Goal: Information Seeking & Learning: Learn about a topic

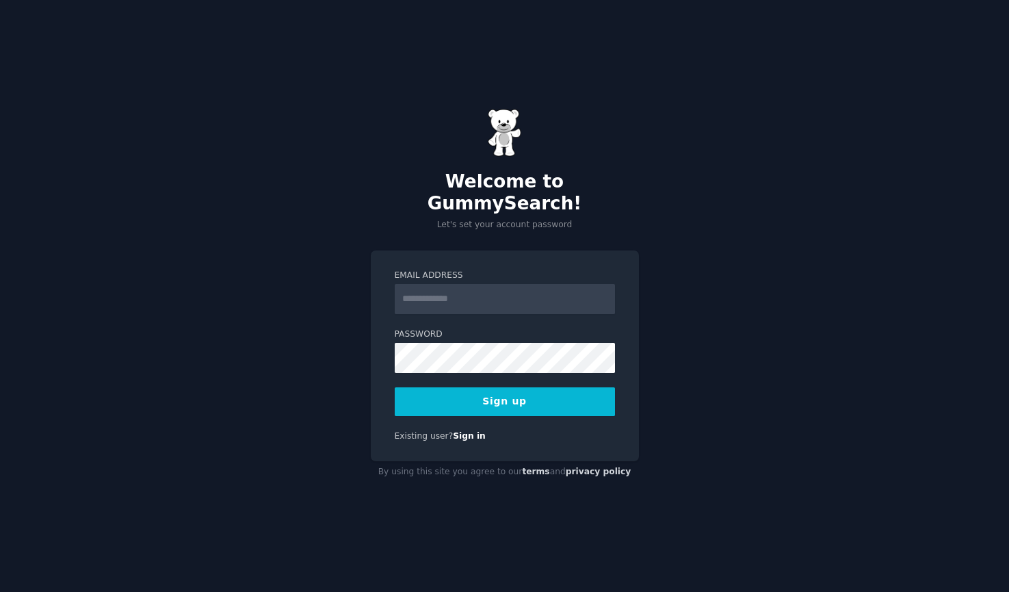
click at [395, 314] on div at bounding box center [395, 314] width 0 height 0
click at [567, 289] on input "Email Address" at bounding box center [505, 299] width 220 height 30
type input "**********"
click at [662, 343] on div "**********" at bounding box center [504, 296] width 1009 height 592
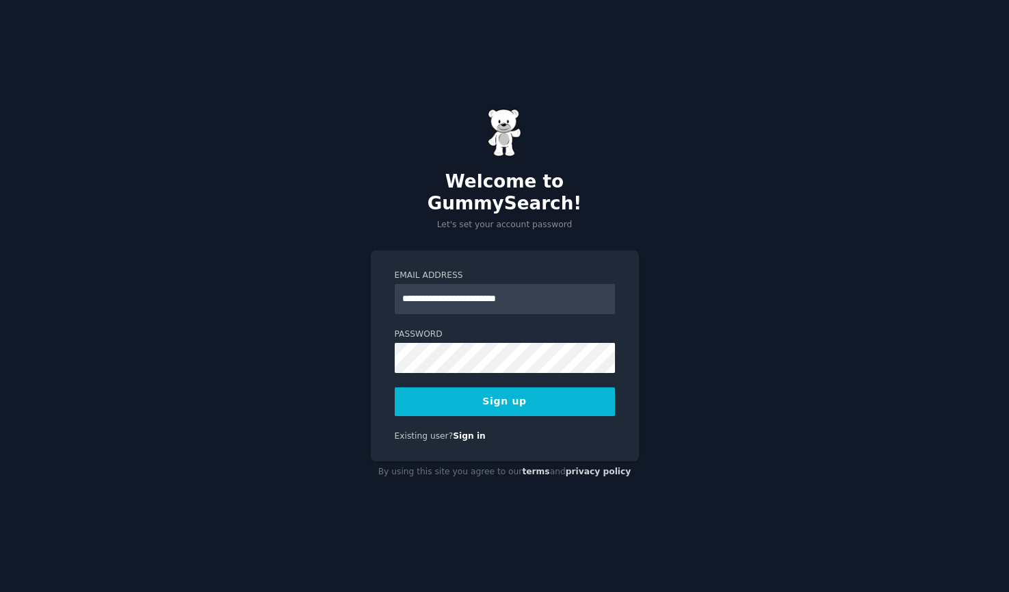
click at [523, 388] on button "Sign up" at bounding box center [505, 401] width 220 height 29
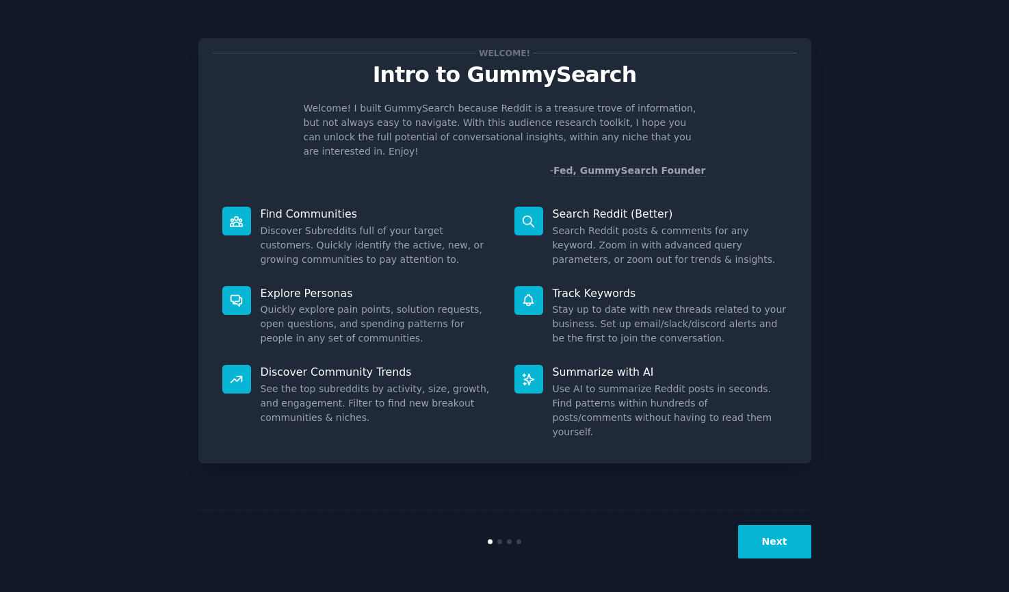
click at [870, 218] on div "Welcome! Intro to GummySearch Welcome! I built GummySearch because Reddit is a …" at bounding box center [504, 296] width 971 height 554
click at [792, 544] on button "Next" at bounding box center [774, 542] width 73 height 34
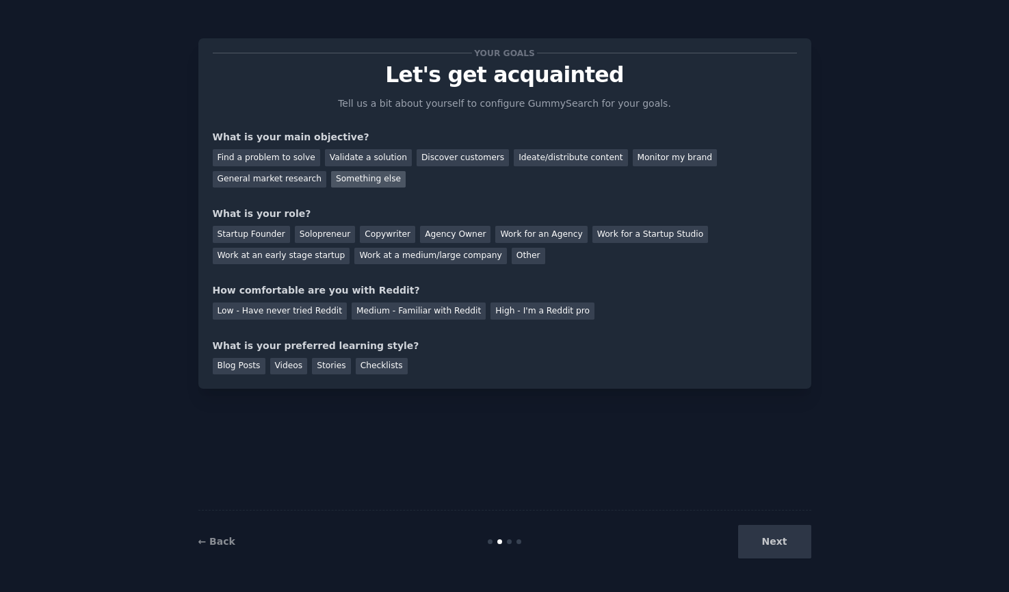
click at [364, 181] on div "Something else" at bounding box center [368, 179] width 75 height 17
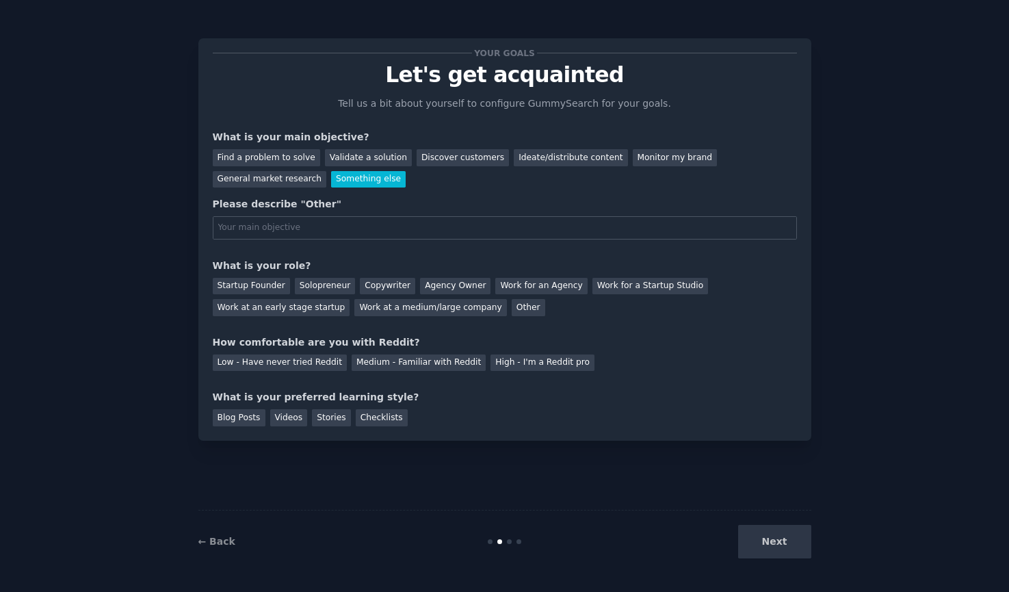
click at [356, 228] on input "text" at bounding box center [505, 227] width 584 height 23
type input "Find "relatable truths" for making social media content that connects to my aud…"
click at [537, 289] on div "Work for an Agency" at bounding box center [541, 286] width 92 height 17
click at [521, 361] on div "High - I'm a Reddit pro" at bounding box center [543, 362] width 104 height 17
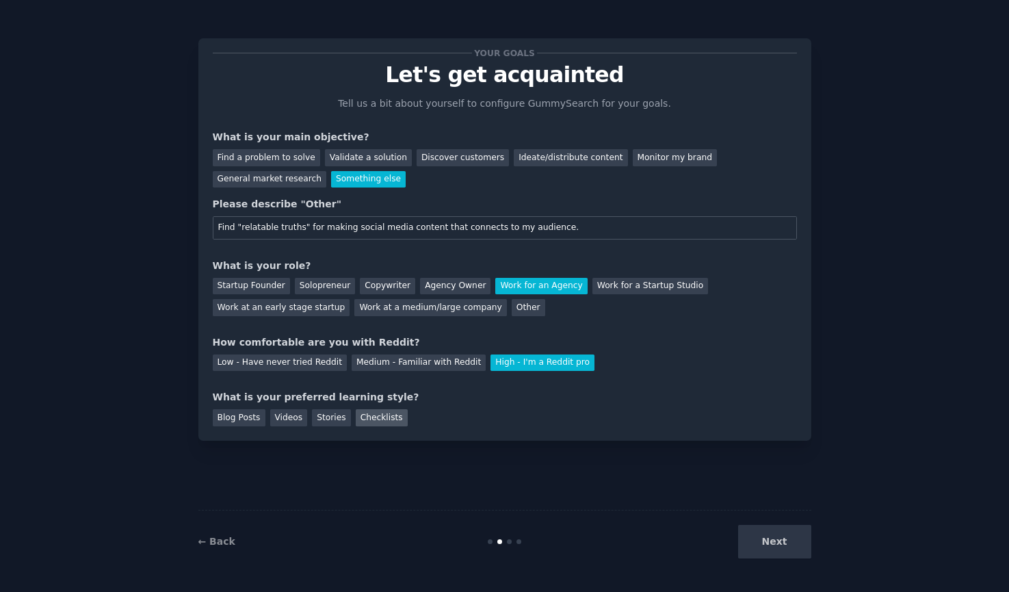
click at [369, 421] on div "Checklists" at bounding box center [382, 417] width 52 height 17
click at [299, 422] on div "Videos" at bounding box center [289, 417] width 38 height 17
click at [384, 419] on div "Checklists" at bounding box center [382, 417] width 52 height 17
click at [786, 548] on button "Next" at bounding box center [774, 542] width 73 height 34
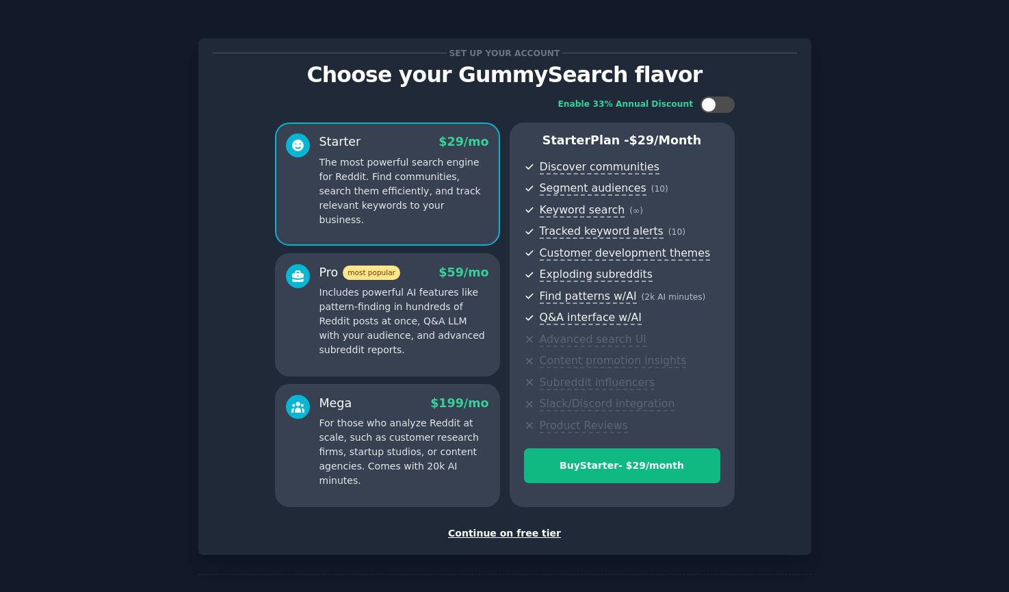
click at [499, 533] on div "Continue on free tier" at bounding box center [505, 533] width 584 height 14
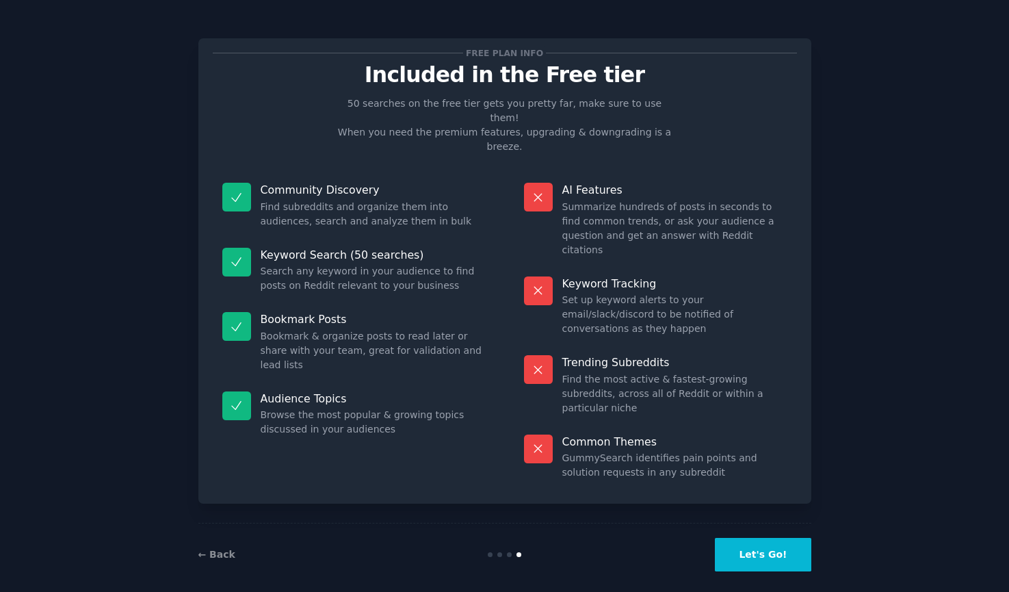
click at [764, 547] on button "Let's Go!" at bounding box center [763, 555] width 96 height 34
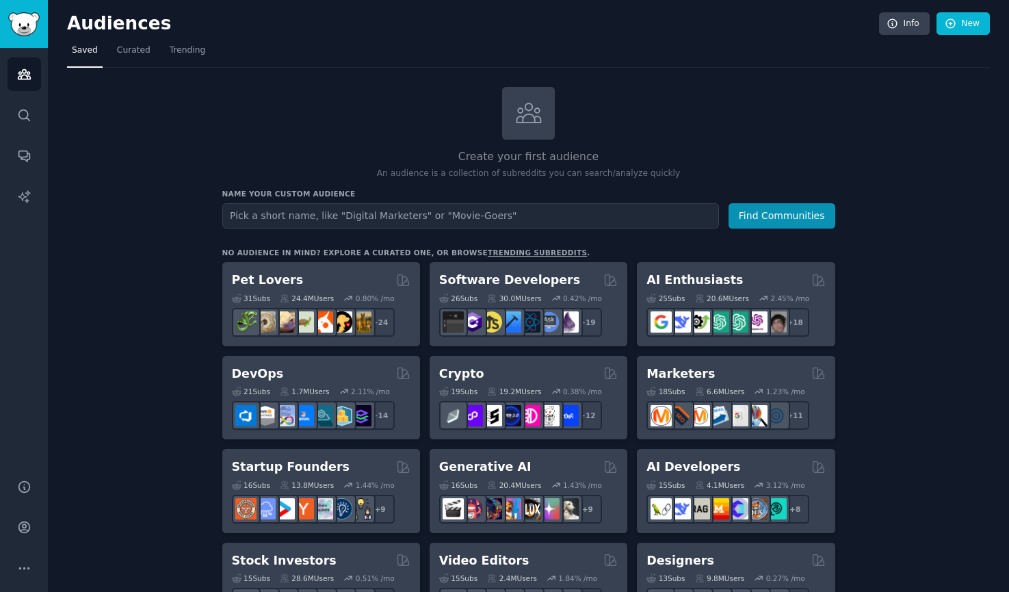
click at [513, 220] on input "text" at bounding box center [470, 215] width 497 height 25
type input "[US_STATE]"
click at [798, 214] on button "Find Communities" at bounding box center [782, 215] width 107 height 25
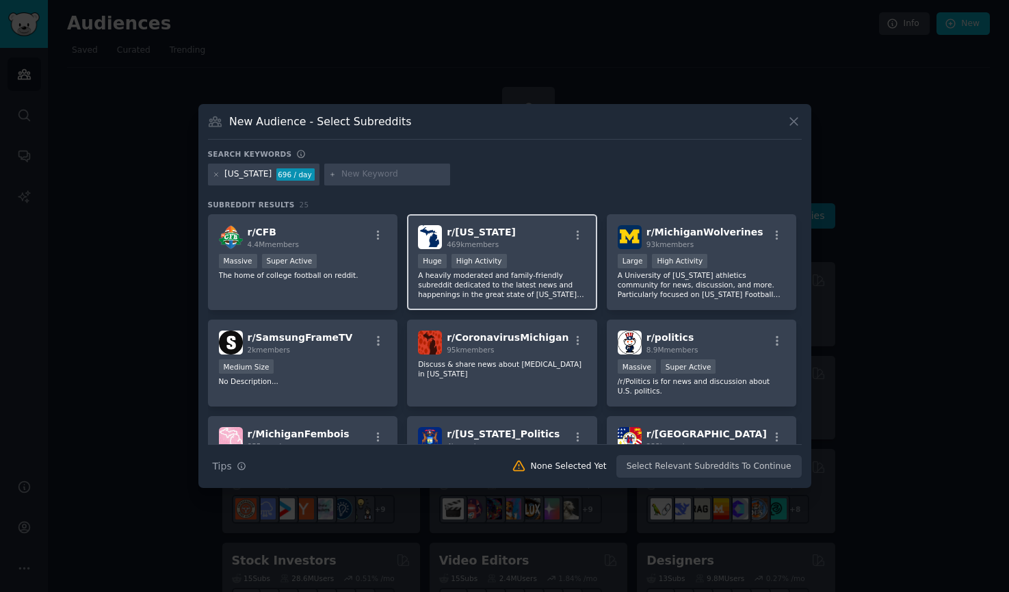
click at [542, 246] on div "r/ Michigan 469k members" at bounding box center [502, 237] width 168 height 24
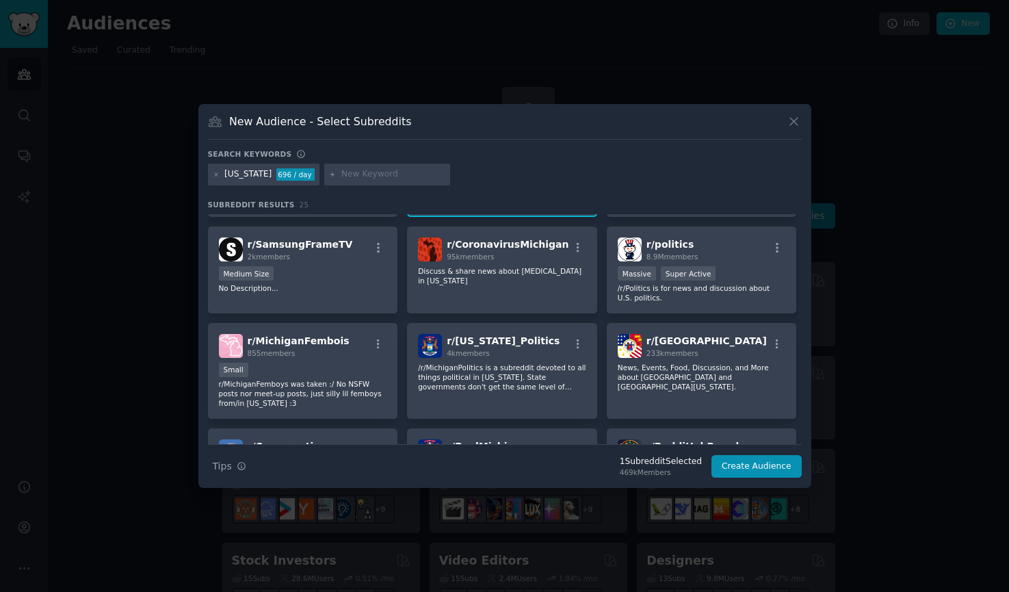
scroll to position [94, 0]
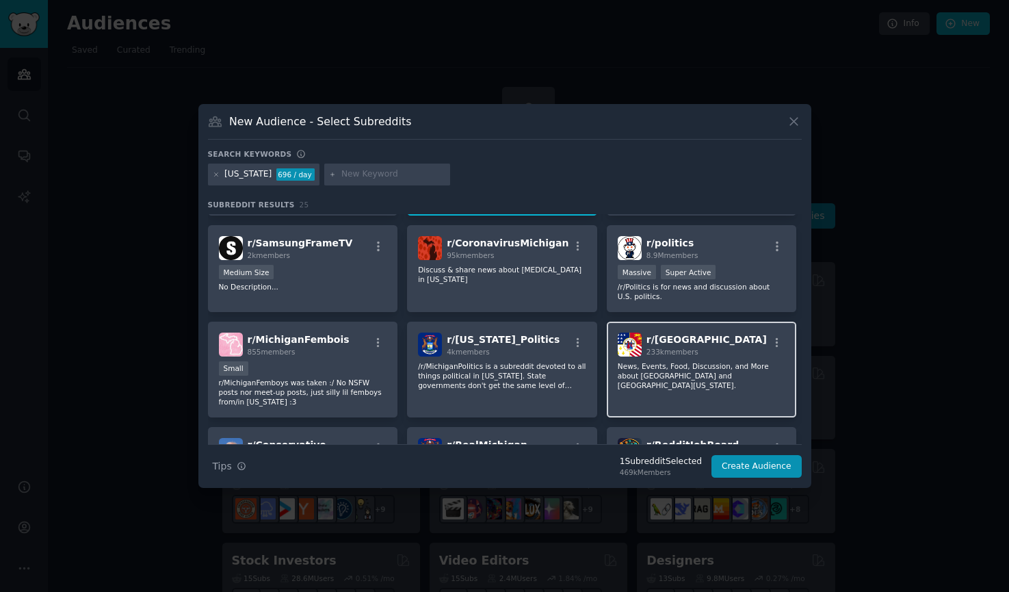
click at [636, 339] on img at bounding box center [630, 345] width 24 height 24
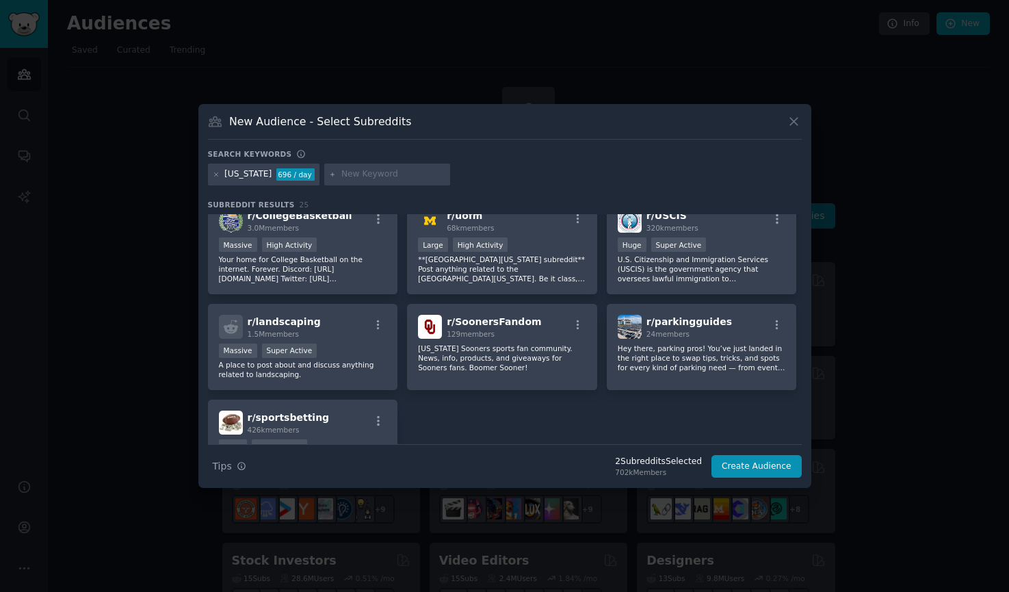
scroll to position [0, 0]
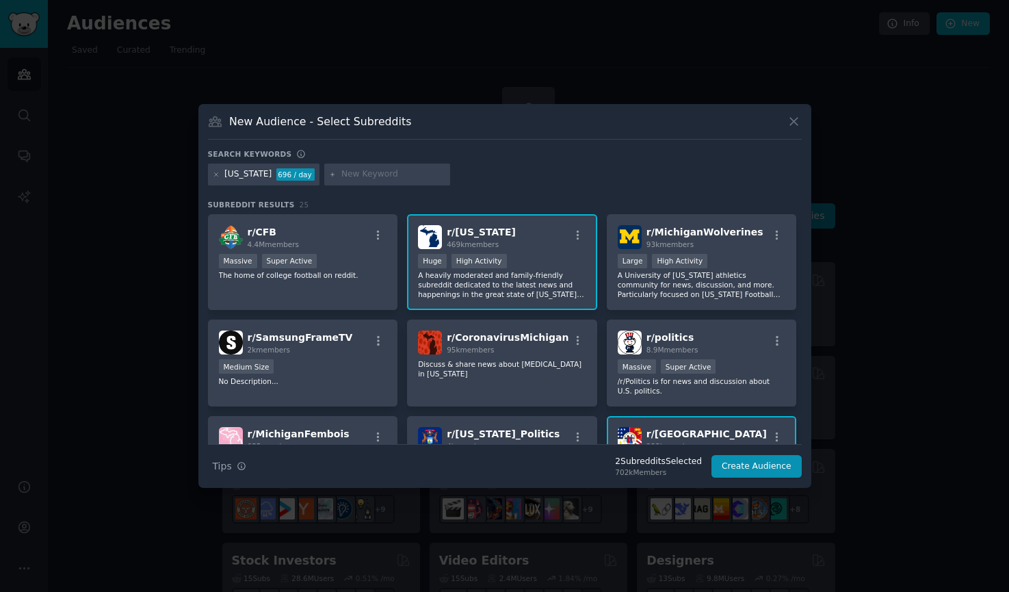
click at [348, 172] on input "text" at bounding box center [393, 174] width 104 height 12
paste input "AnnArbor"
type input "AnnArbor"
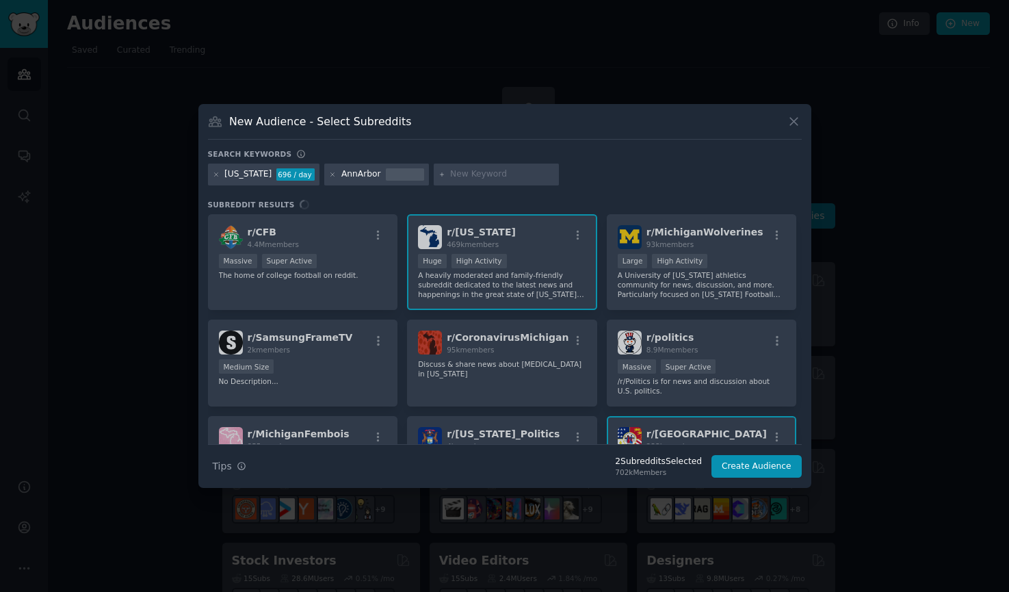
click at [356, 174] on div "AnnArbor" at bounding box center [361, 174] width 40 height 12
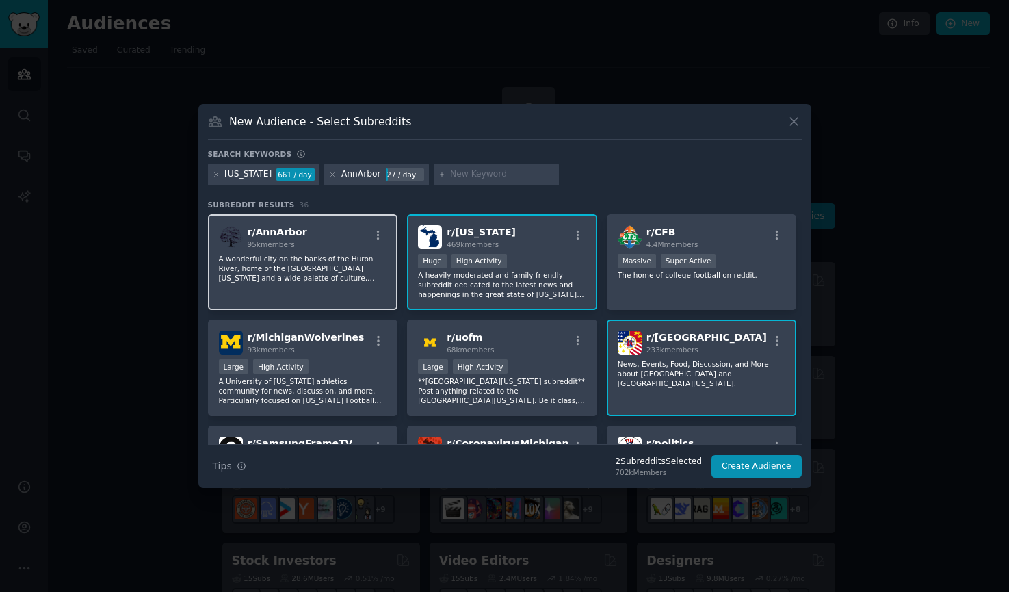
click at [320, 263] on p "A wonderful city on the banks of the Huron River, home of the University of Mic…" at bounding box center [303, 268] width 168 height 29
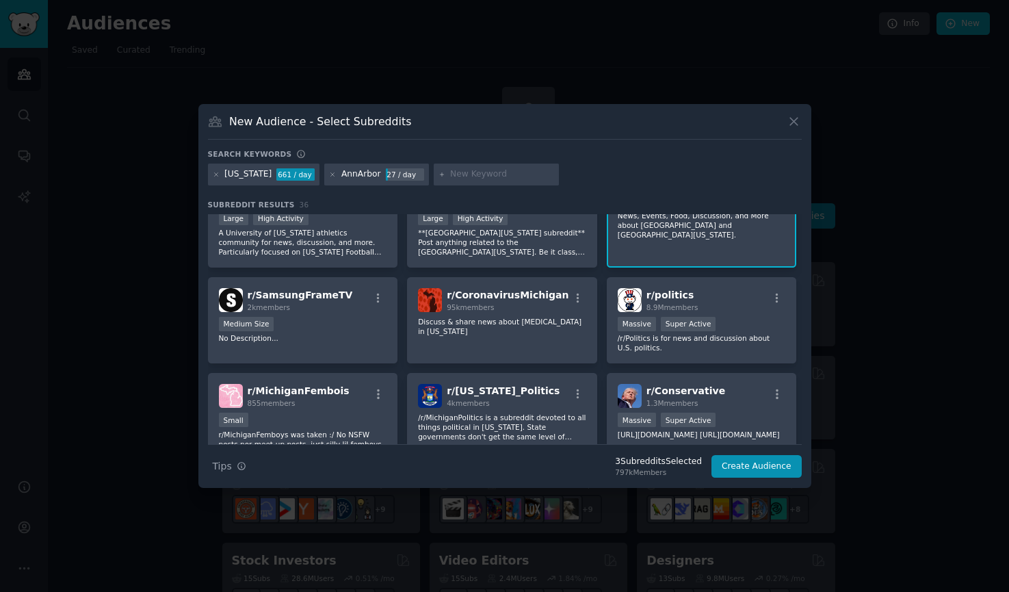
scroll to position [148, 0]
click at [469, 179] on input "text" at bounding box center [502, 174] width 104 height 12
paste input "upperpeninsula"
click at [460, 177] on input "upperpeninsula" at bounding box center [502, 174] width 104 height 12
type input "upper peninsula"
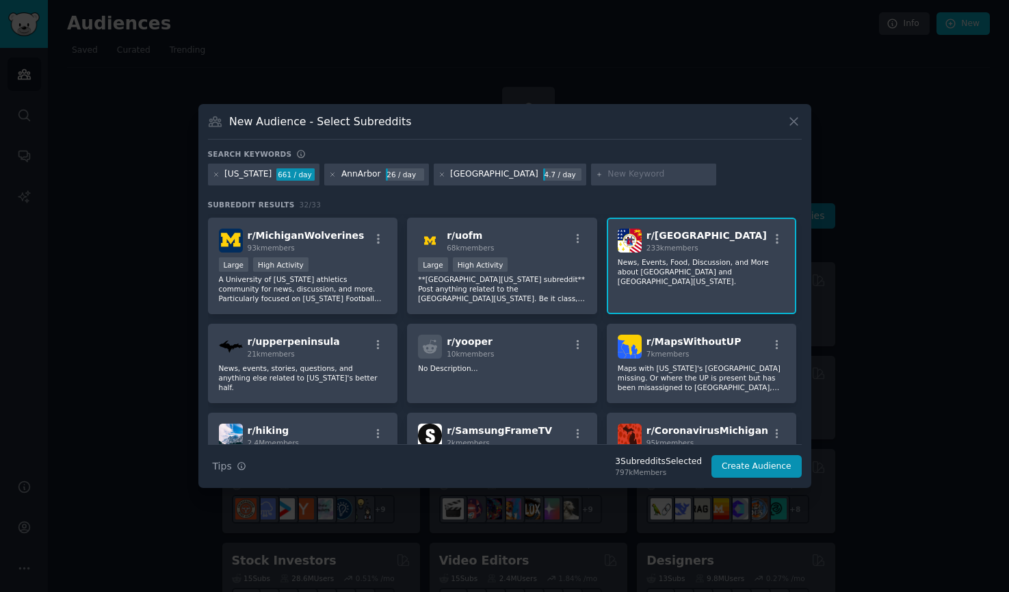
scroll to position [101, 0]
click at [273, 363] on div "r/ upperpeninsula 21k members News, events, stories, questions, and anything el…" at bounding box center [303, 363] width 190 height 79
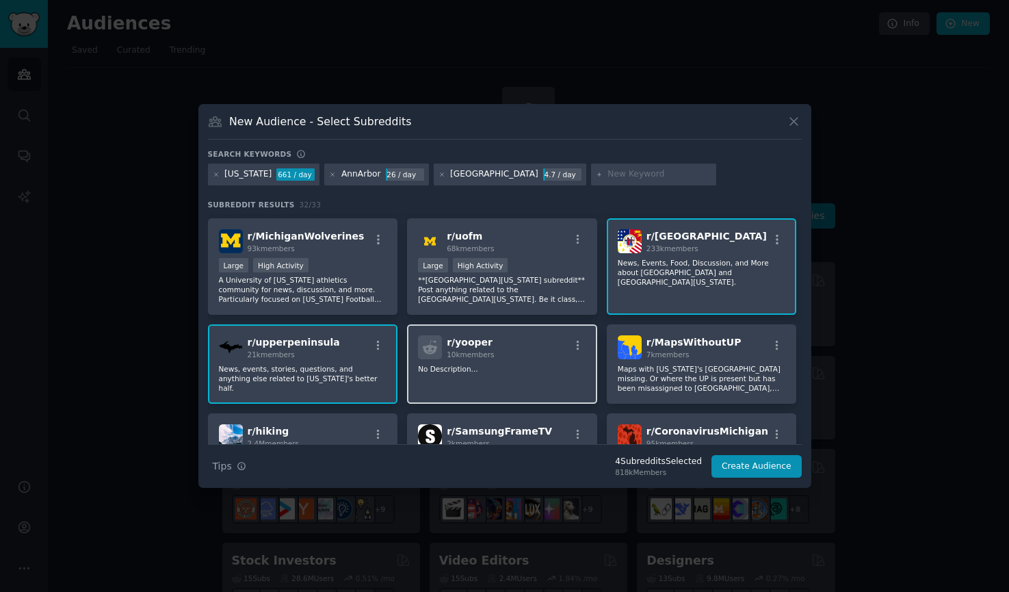
click at [469, 361] on div "r/ yooper 10k members No Description..." at bounding box center [502, 363] width 190 height 79
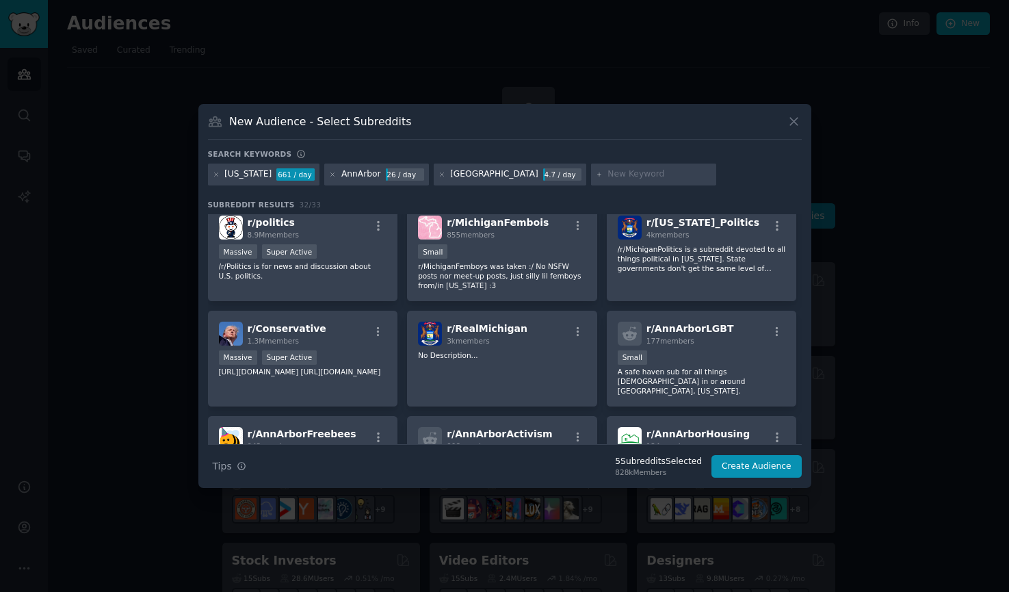
scroll to position [477, 0]
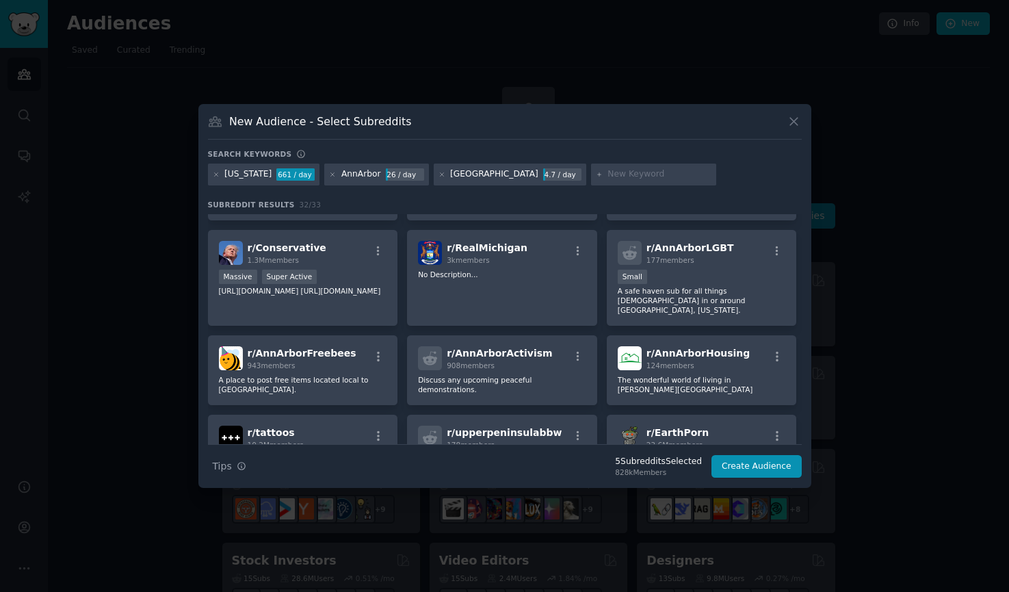
click at [608, 170] on input "text" at bounding box center [660, 174] width 104 height 12
type input "mackinac"
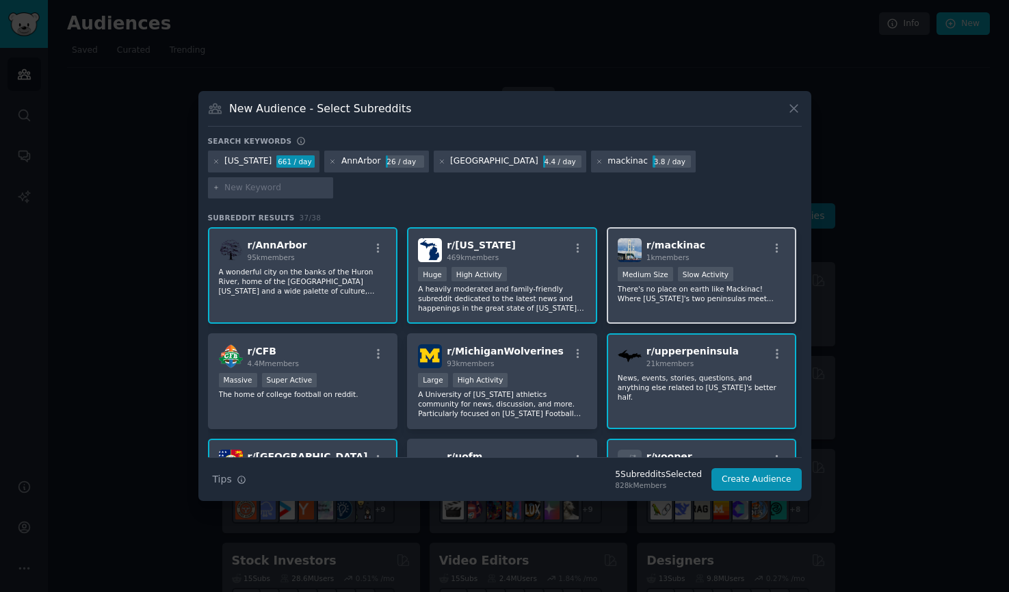
click at [691, 227] on div "r/ mackinac 1k members Medium Size Slow Activity There's no place on earth like…" at bounding box center [702, 275] width 190 height 96
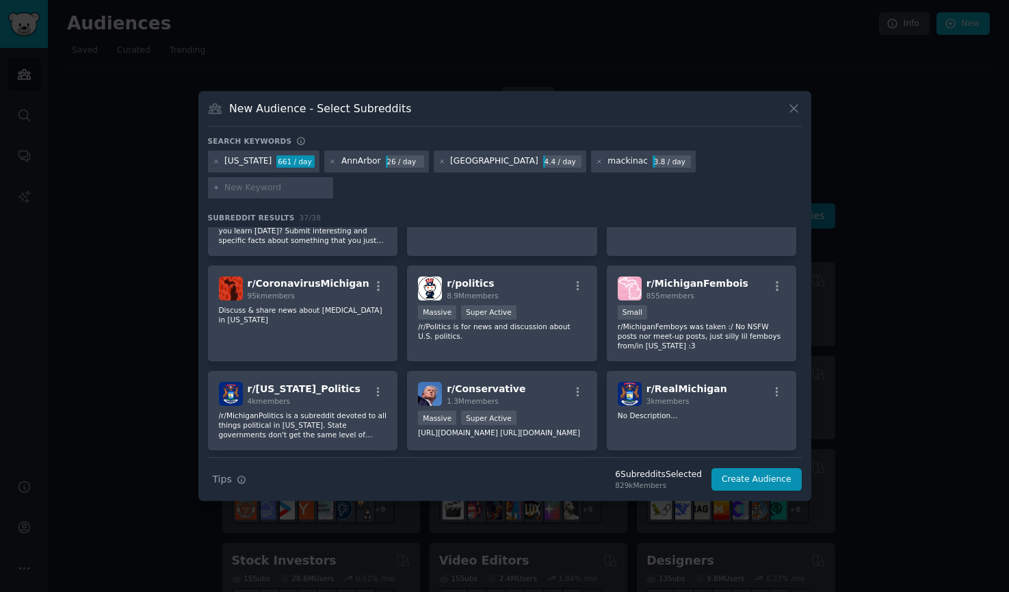
scroll to position [543, 0]
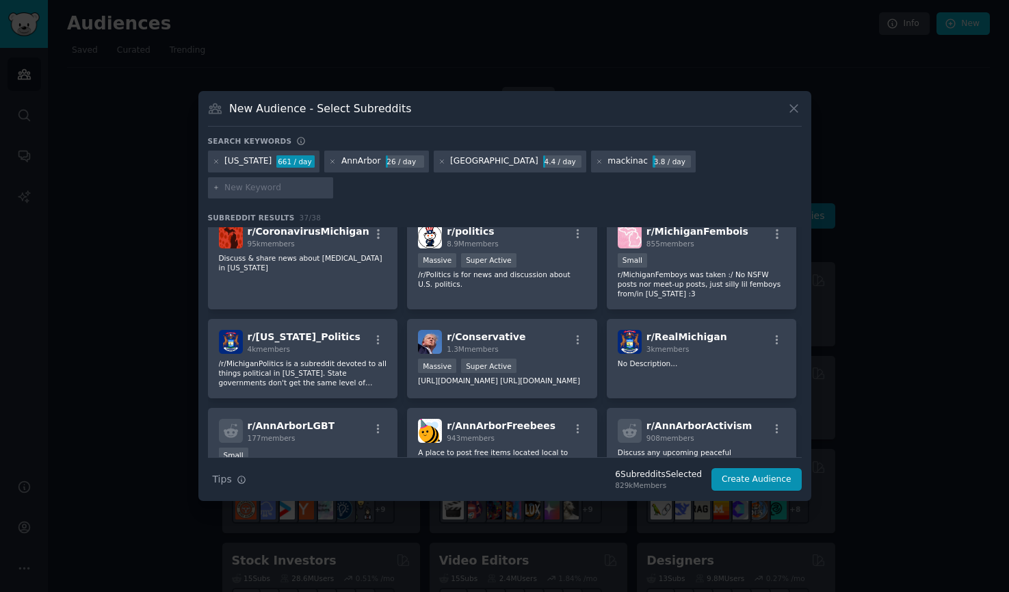
click at [328, 182] on input "text" at bounding box center [276, 188] width 104 height 12
type input "detroit"
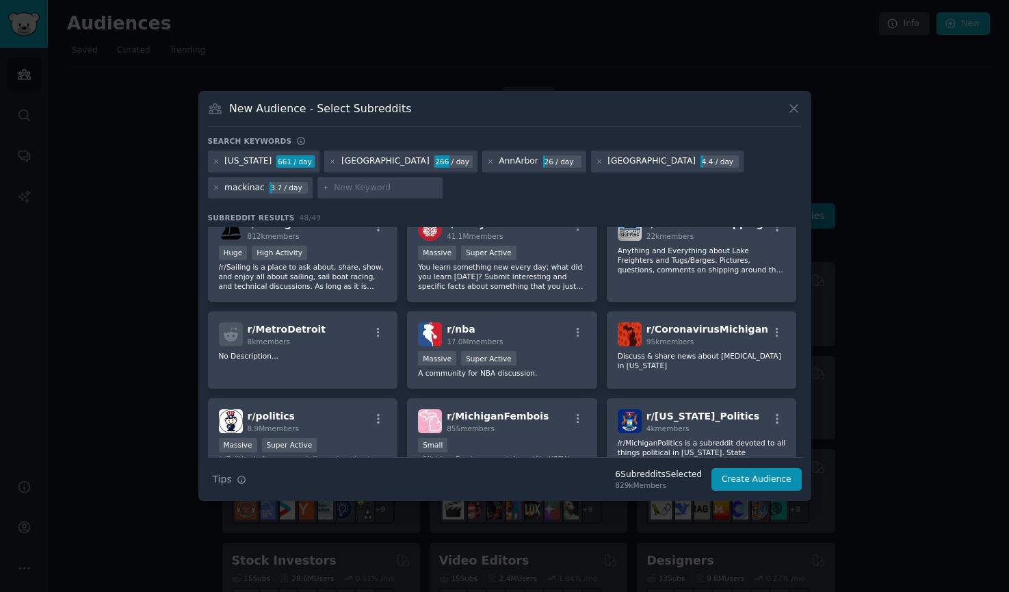
scroll to position [548, 0]
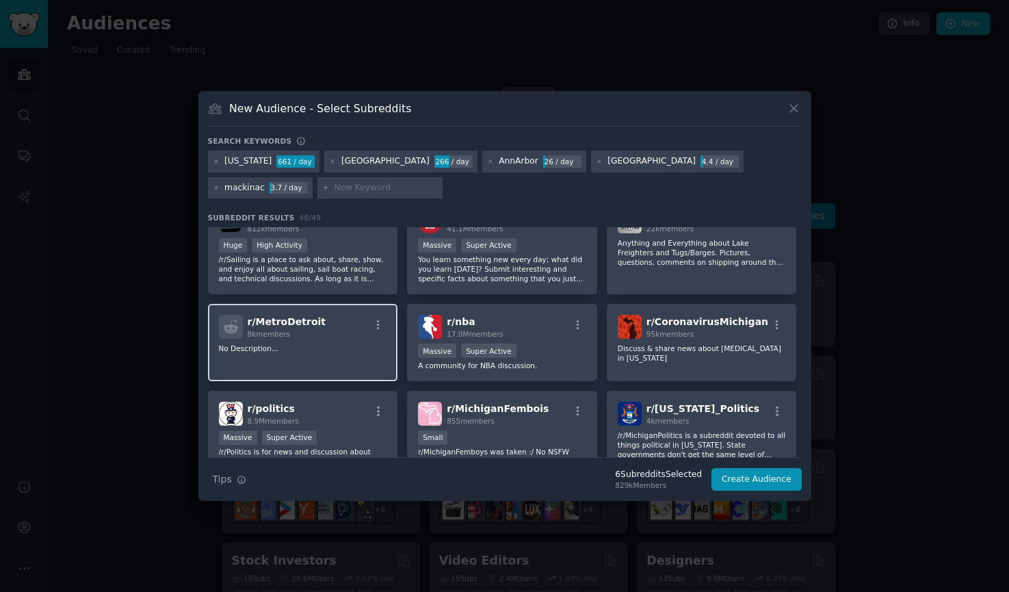
click at [296, 329] on div "8k members" at bounding box center [287, 334] width 79 height 10
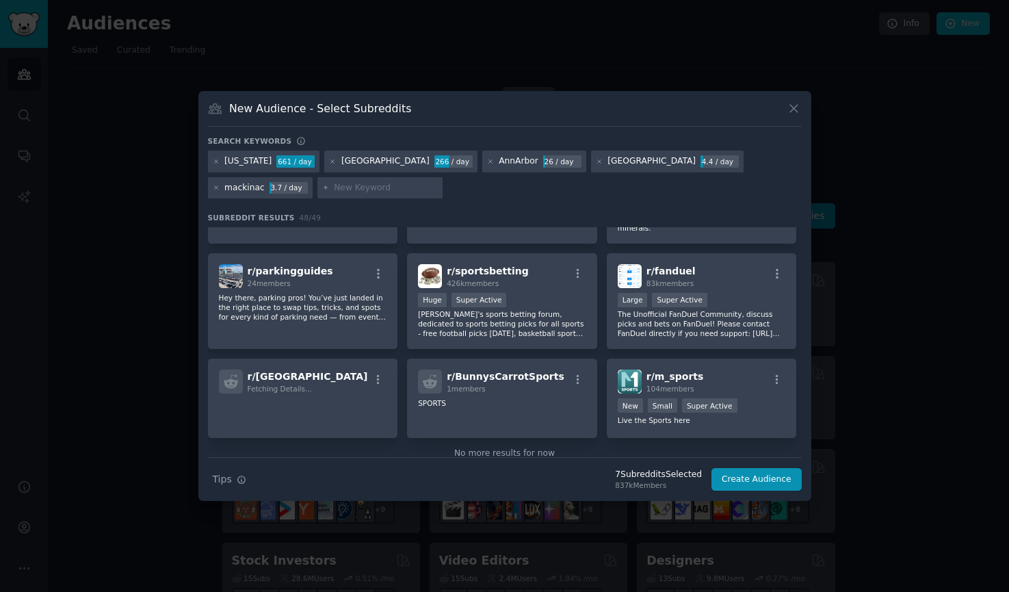
scroll to position [1378, 0]
click at [775, 478] on button "Create Audience" at bounding box center [757, 479] width 90 height 23
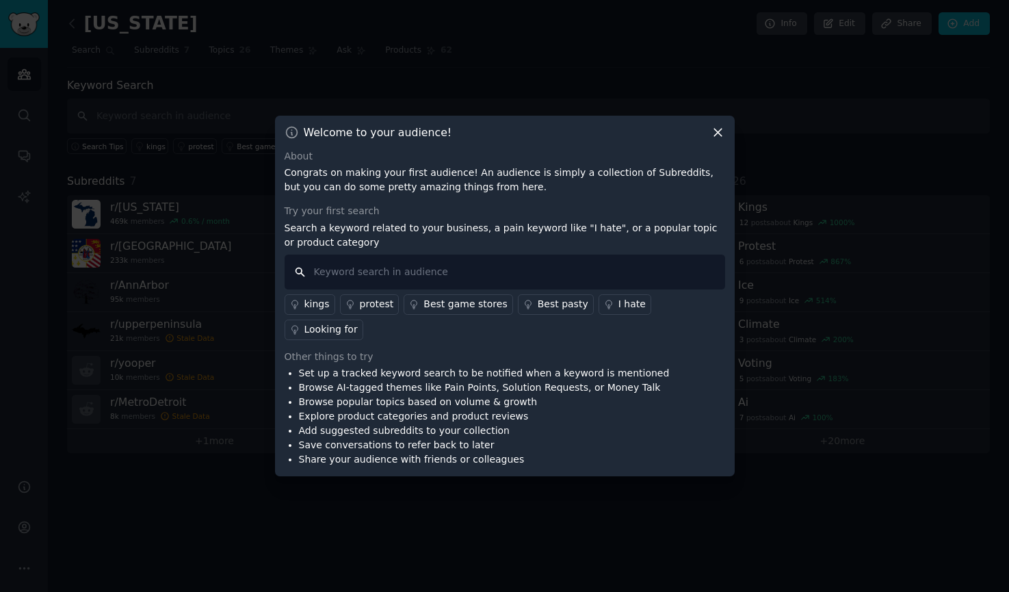
click at [606, 289] on input "text" at bounding box center [505, 272] width 441 height 35
type input "love"
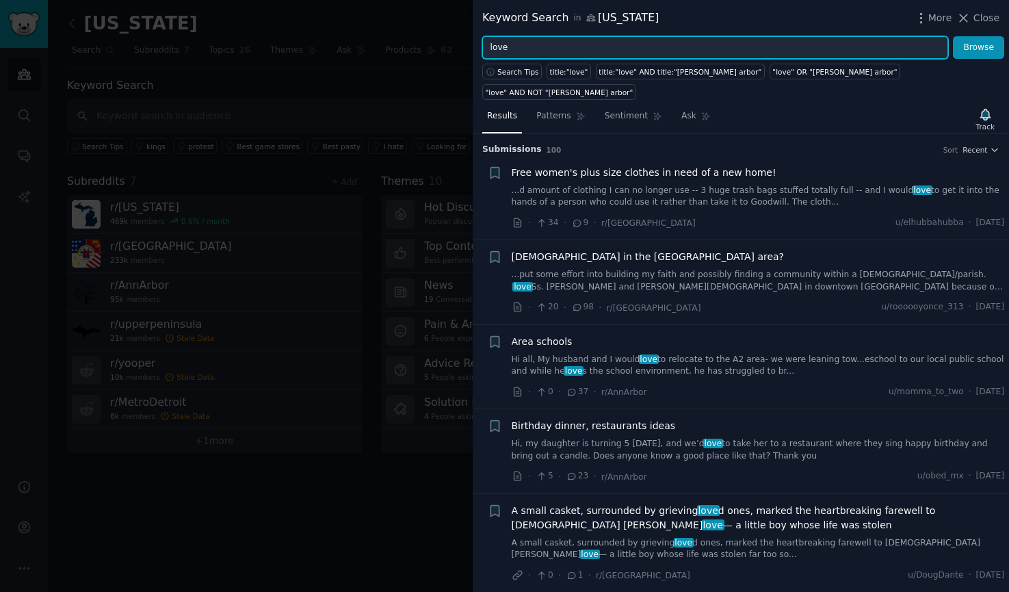
click at [597, 46] on input "love" at bounding box center [715, 47] width 466 height 23
click at [953, 36] on button "Browse" at bounding box center [978, 47] width 51 height 23
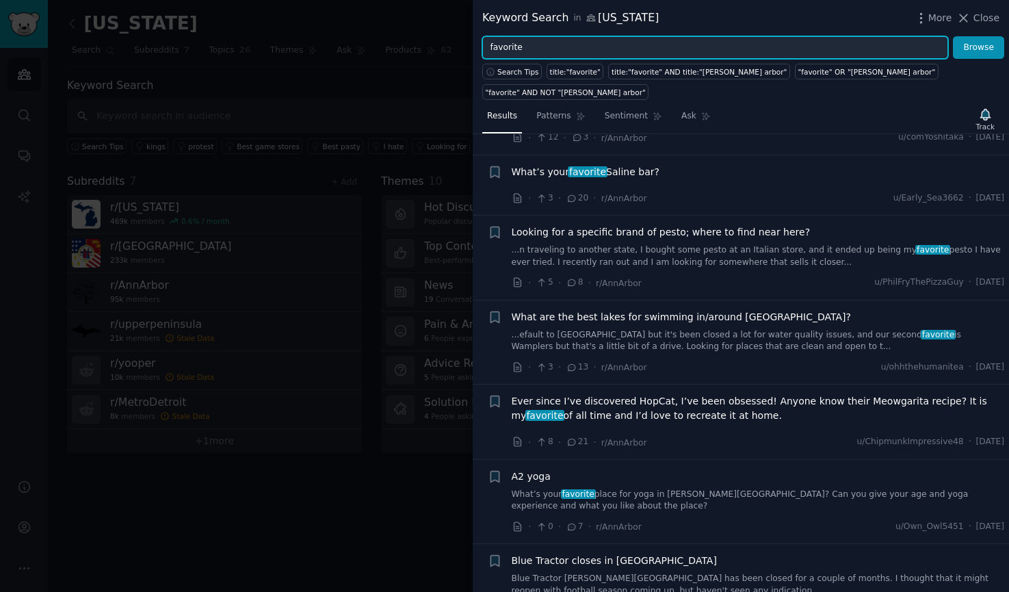
scroll to position [853, 0]
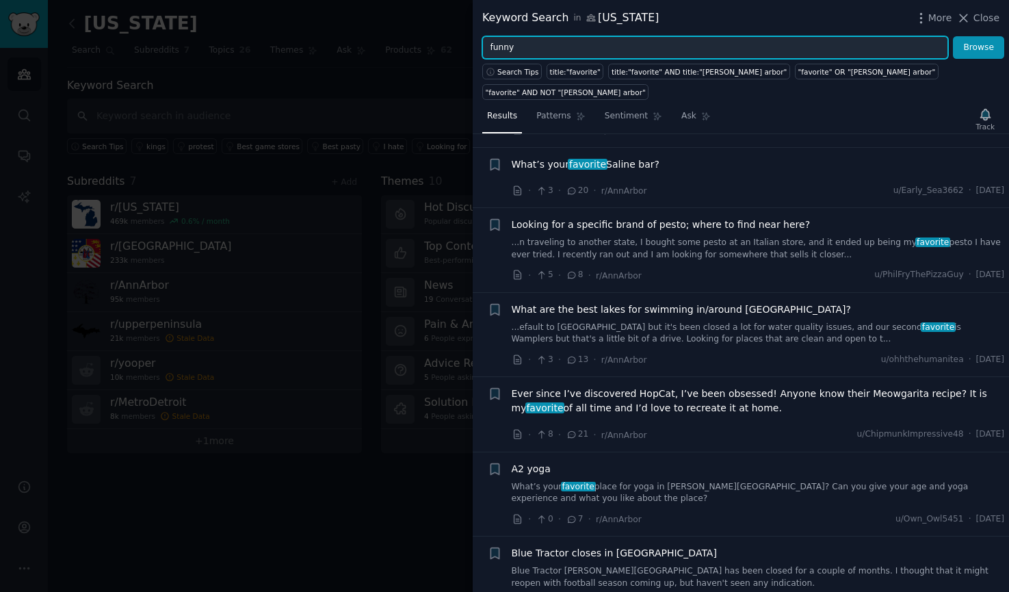
type input "funny"
click at [953, 36] on button "Browse" at bounding box center [978, 47] width 51 height 23
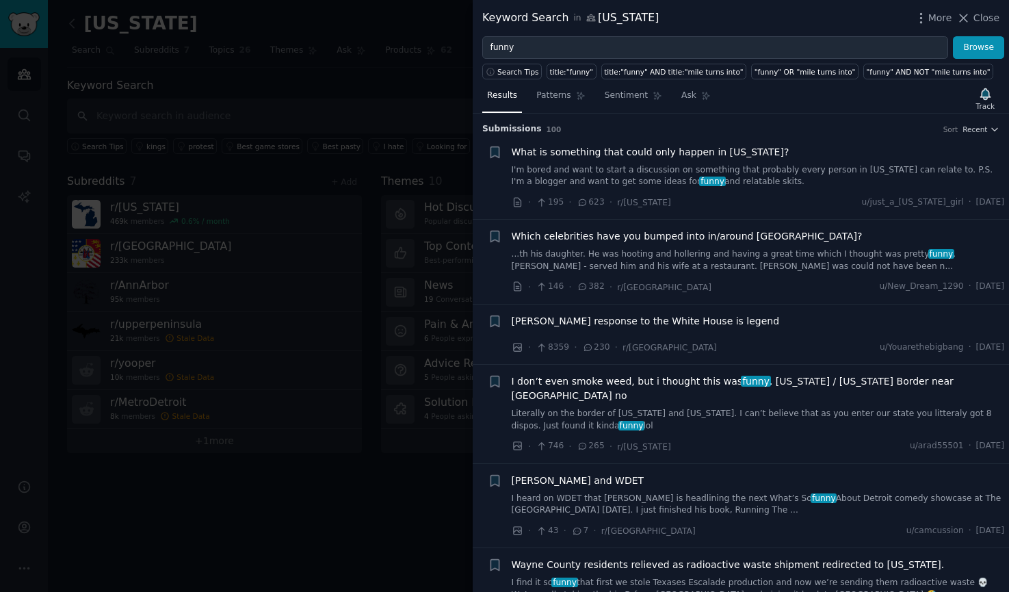
click at [667, 152] on span "What is something that could only happen in michigan?" at bounding box center [651, 152] width 278 height 14
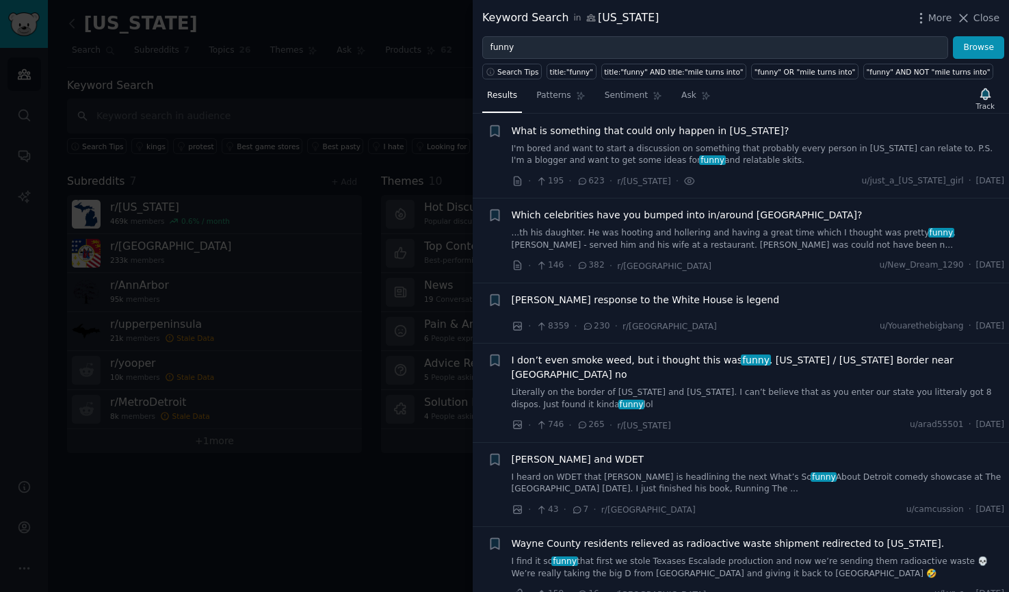
click at [645, 216] on span "Which celebrities have you bumped into in/around Detroit?" at bounding box center [687, 215] width 351 height 14
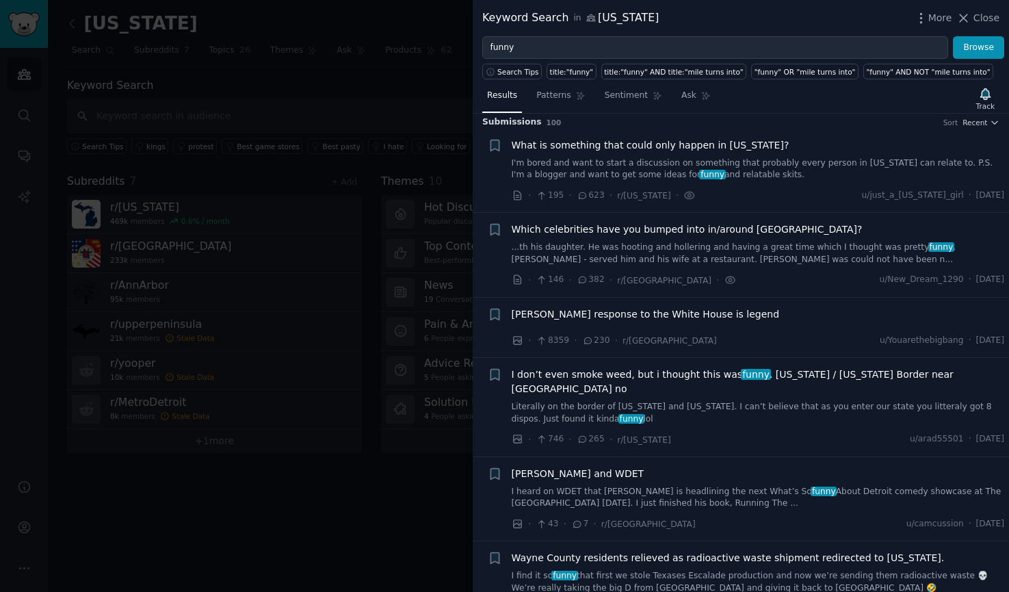
scroll to position [0, 0]
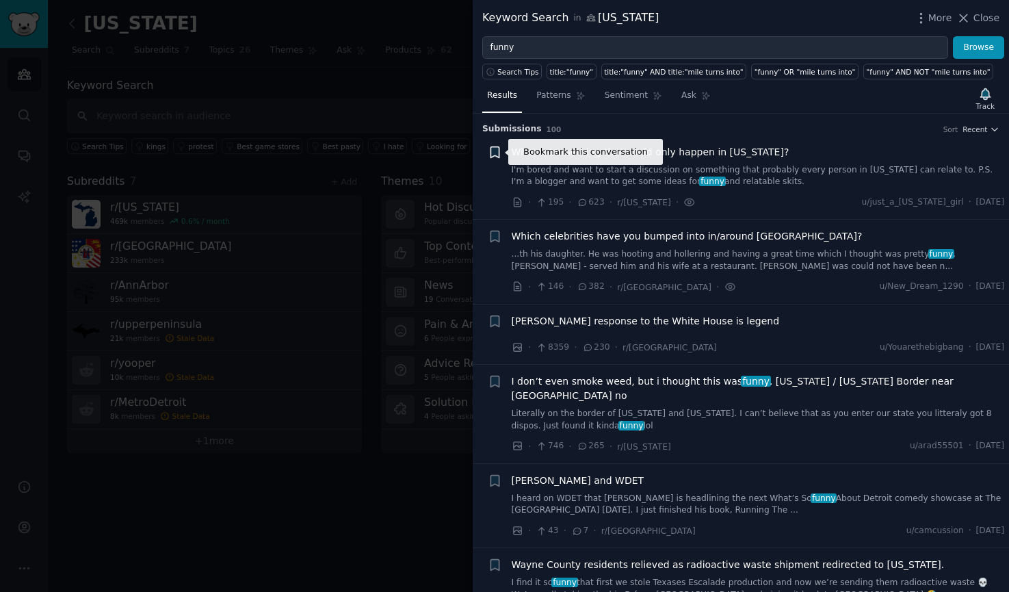
click at [496, 155] on icon "button" at bounding box center [495, 151] width 8 height 11
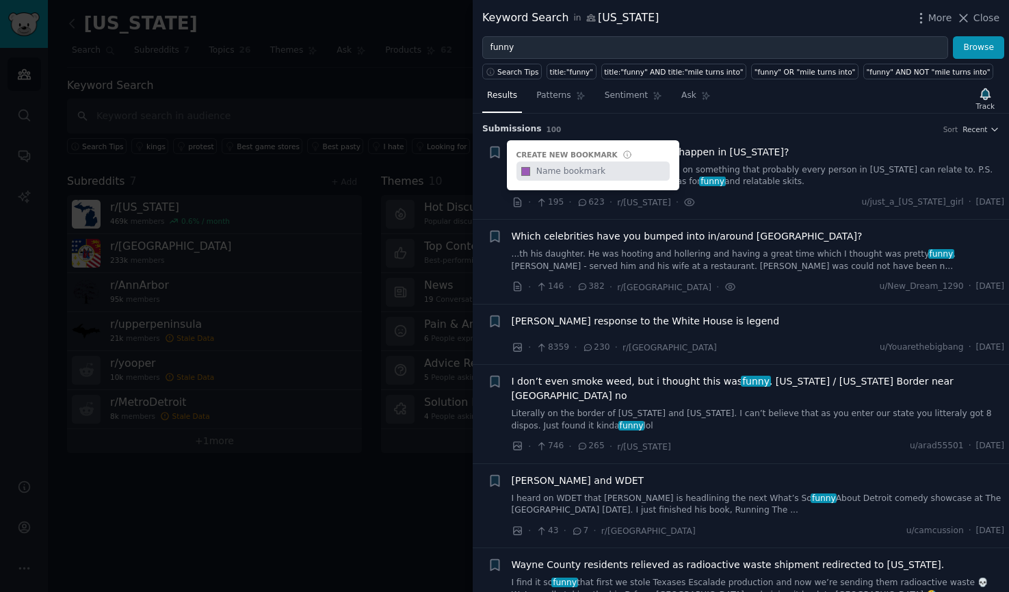
click at [559, 170] on input "text" at bounding box center [601, 170] width 135 height 19
type input "[US_STATE]"
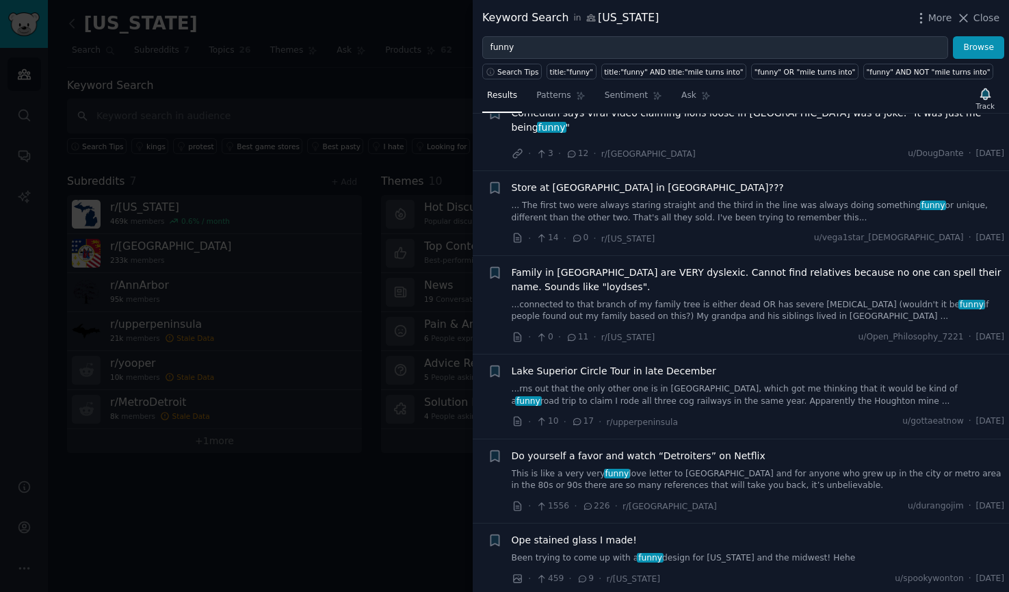
scroll to position [1756, 0]
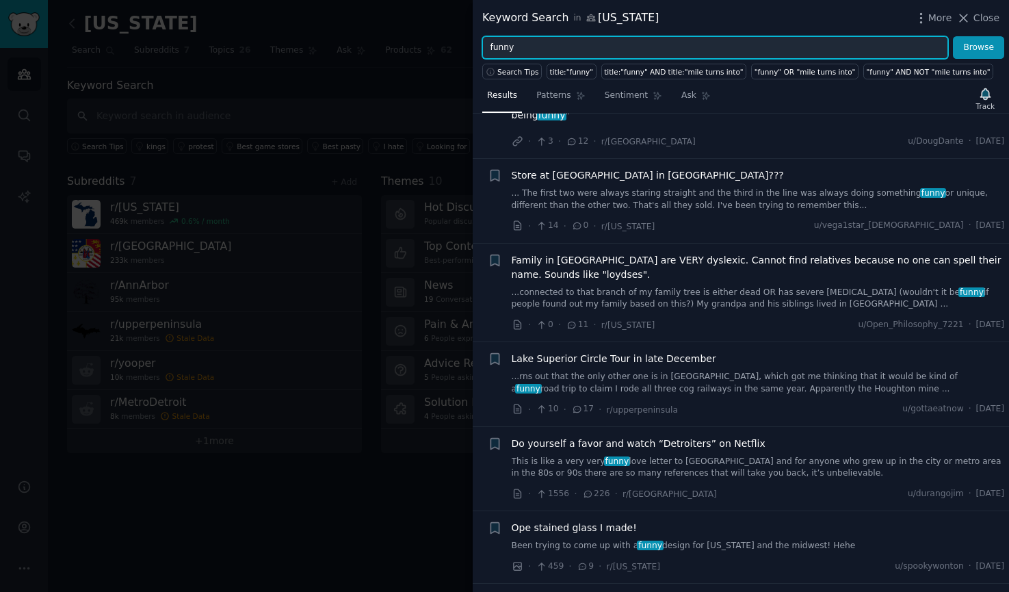
click at [584, 46] on input "funny" at bounding box center [715, 47] width 466 height 23
click at [953, 36] on button "Browse" at bounding box center [978, 47] width 51 height 23
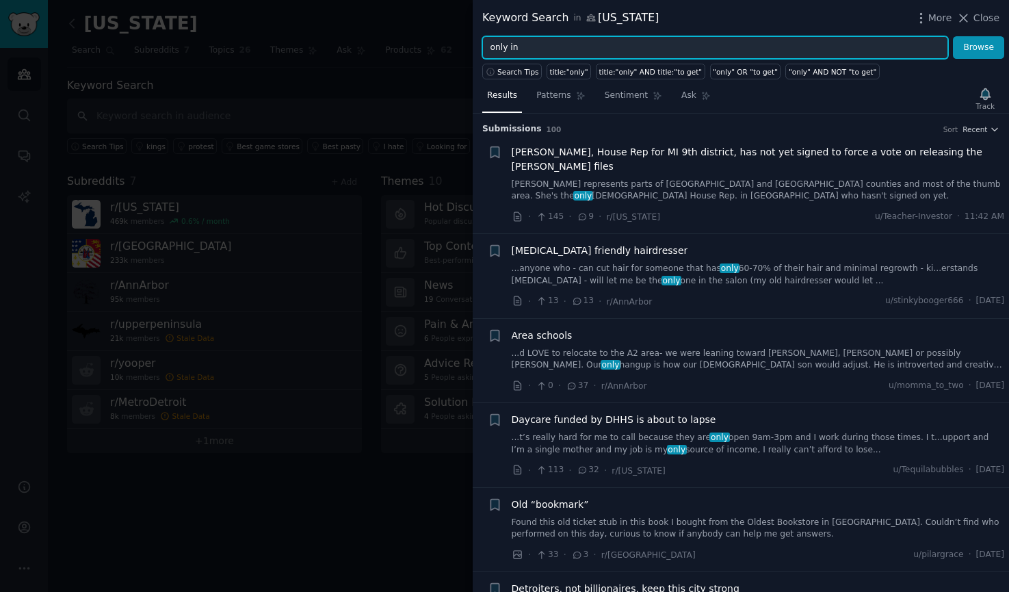
click at [953, 36] on button "Browse" at bounding box center [978, 47] width 51 height 23
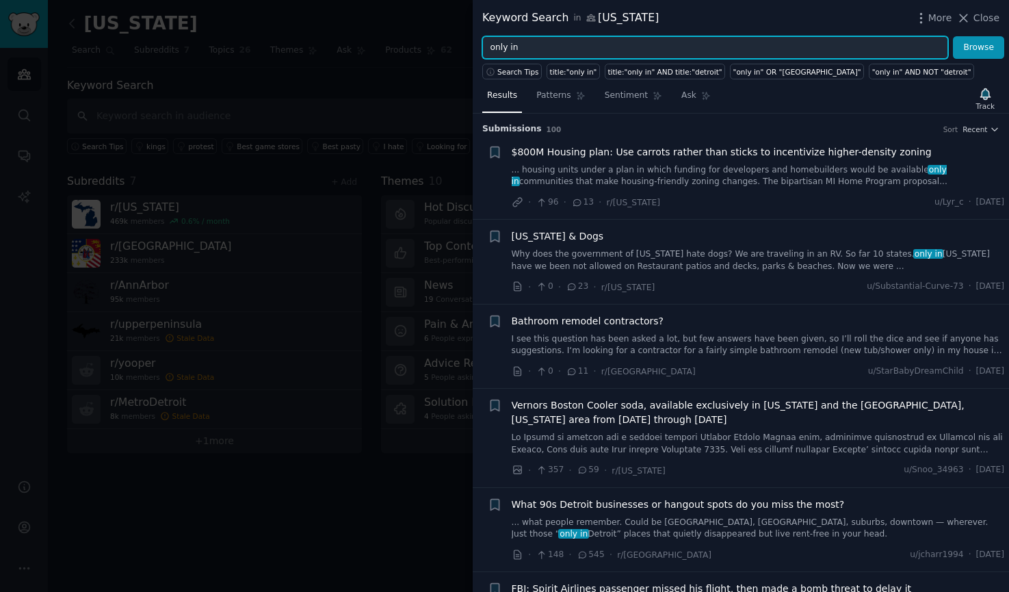
click at [545, 44] on input "only in" at bounding box center [715, 47] width 466 height 23
click at [489, 47] on input "only in"" at bounding box center [715, 47] width 466 height 23
type input ""only in""
click at [953, 36] on button "Browse" at bounding box center [978, 47] width 51 height 23
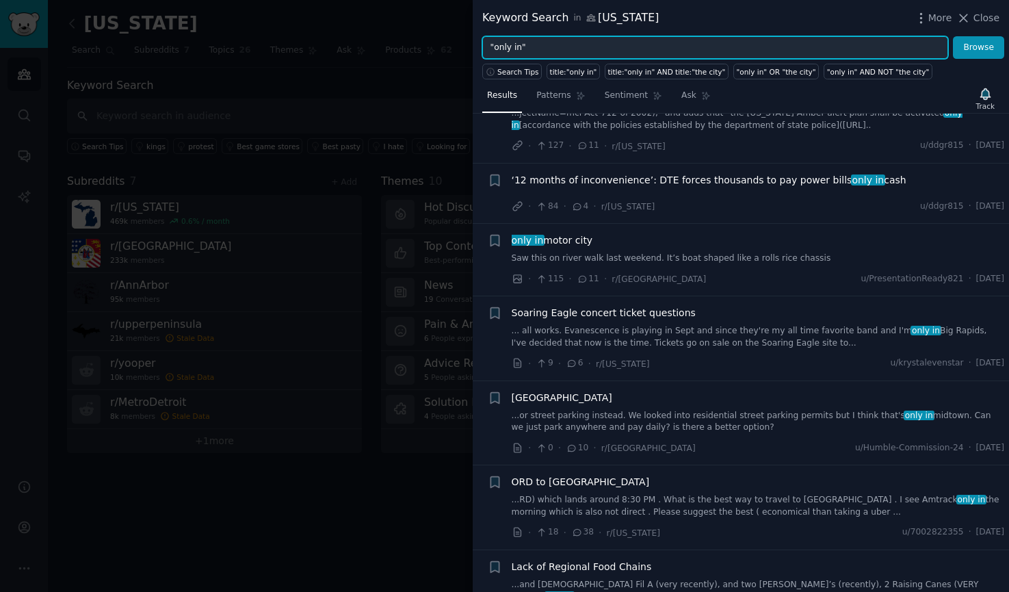
scroll to position [1130, 0]
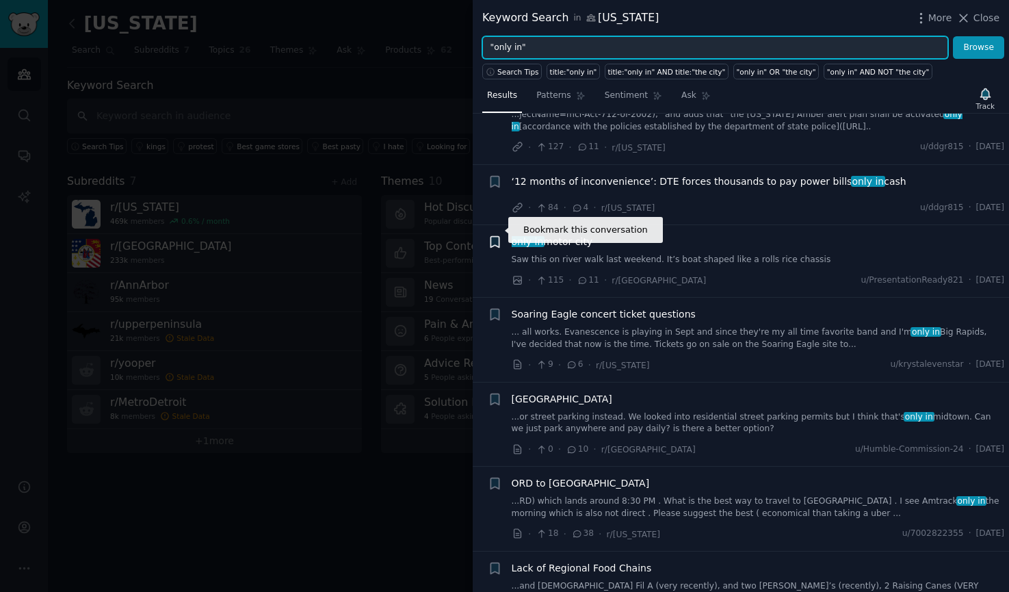
click at [497, 237] on icon "button" at bounding box center [495, 242] width 8 height 11
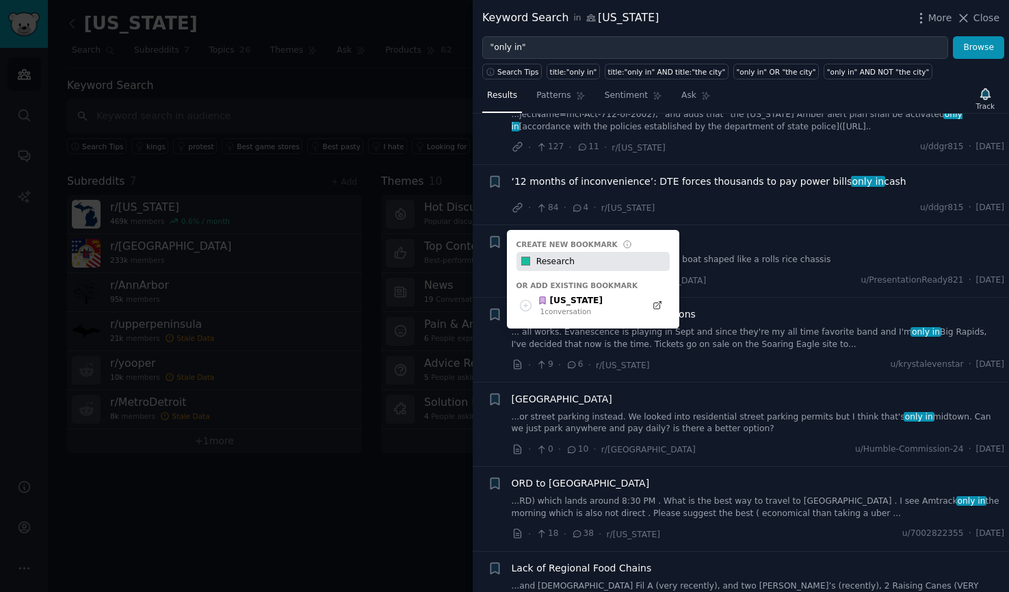
type input "Research"
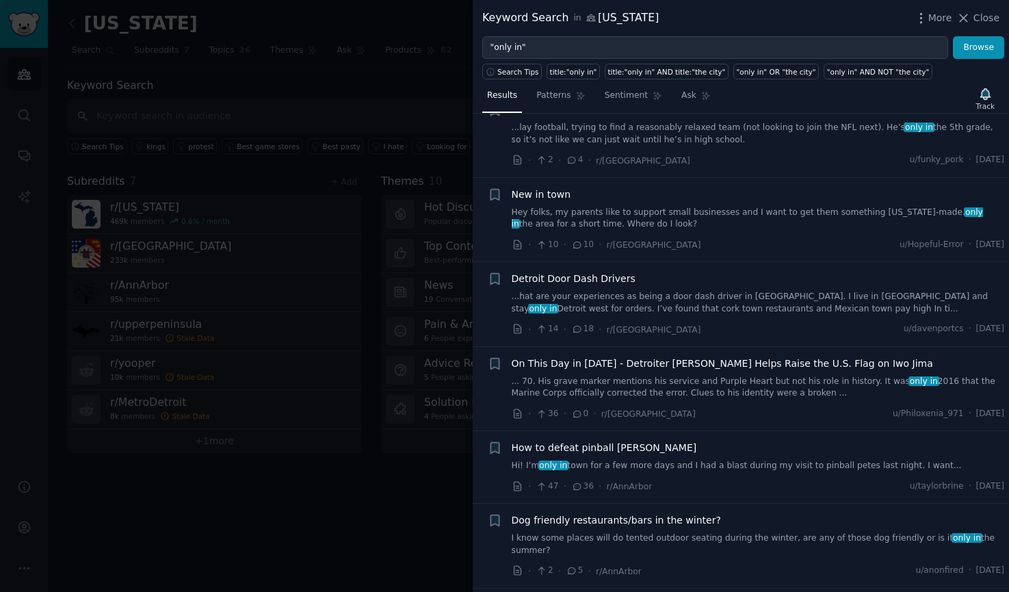
scroll to position [2661, 0]
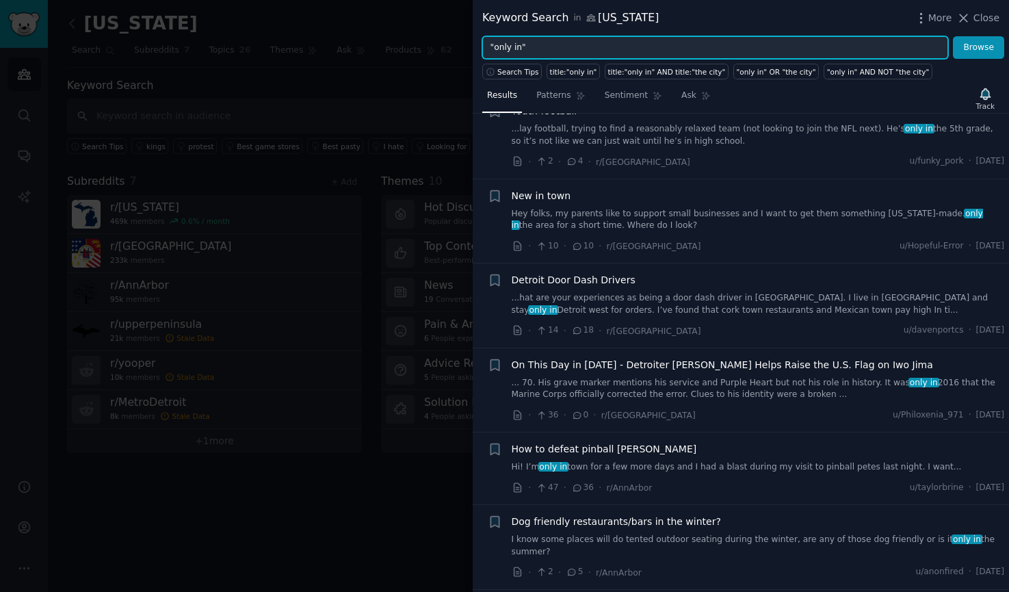
click at [580, 51] on input ""only in"" at bounding box center [715, 47] width 466 height 23
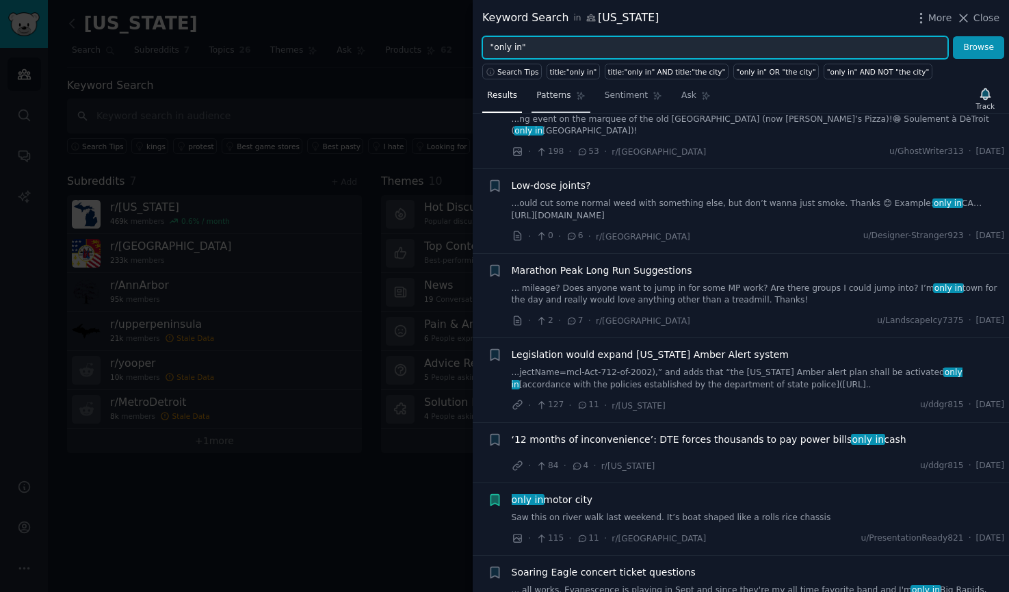
scroll to position [865, 0]
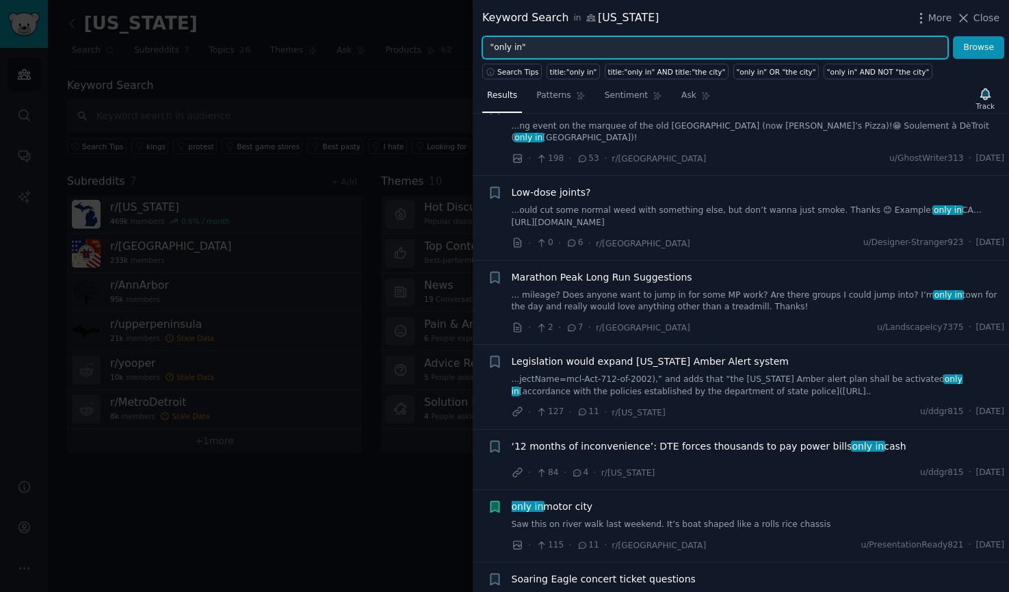
click at [574, 44] on input ""only in"" at bounding box center [715, 47] width 466 height 23
type input "favorite thing"
click at [953, 36] on button "Browse" at bounding box center [978, 47] width 51 height 23
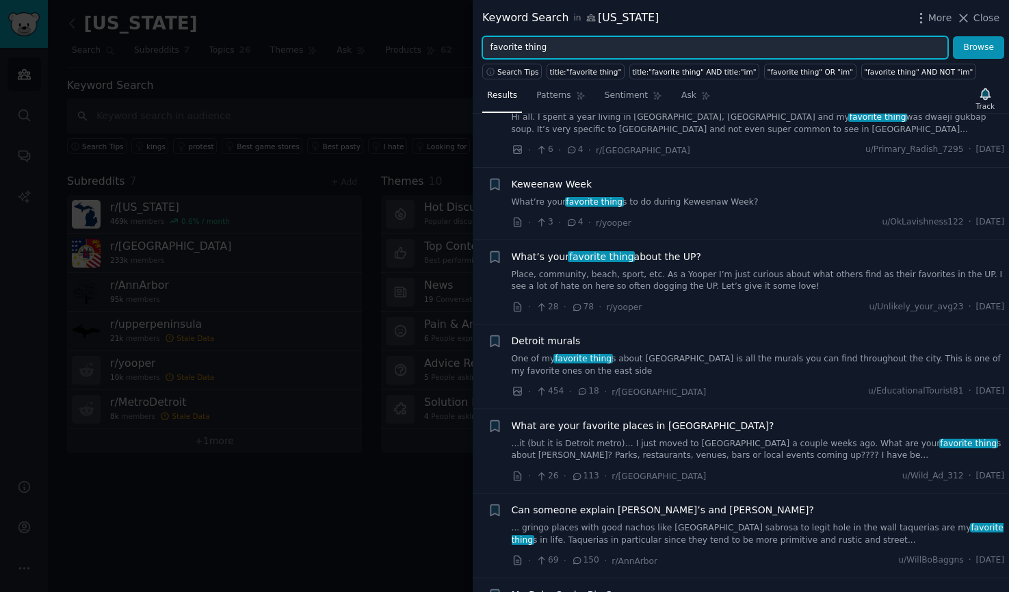
scroll to position [136, 0]
click at [495, 255] on icon "button" at bounding box center [495, 257] width 8 height 11
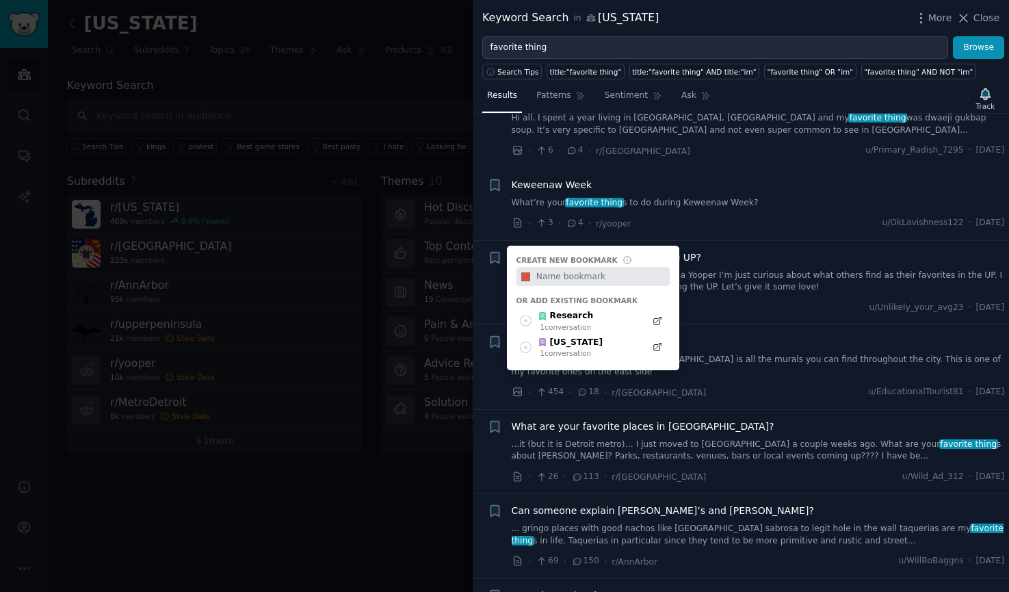
click at [588, 285] on input "text" at bounding box center [601, 276] width 135 height 19
type input "UP"
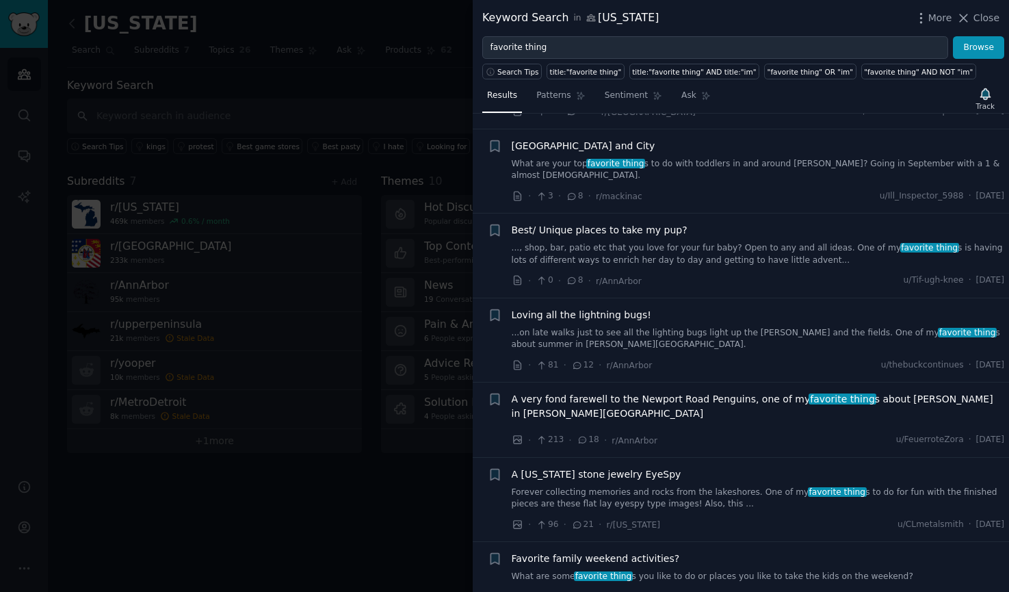
scroll to position [1262, 0]
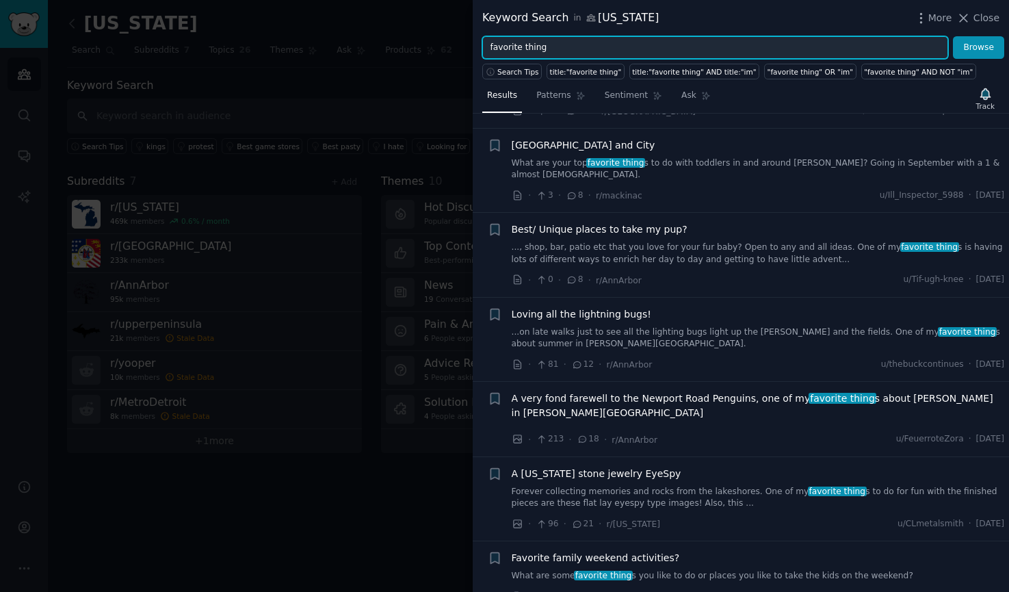
click at [536, 49] on input "favorite thing" at bounding box center [715, 47] width 466 height 23
click at [953, 36] on button "Browse" at bounding box center [978, 47] width 51 height 23
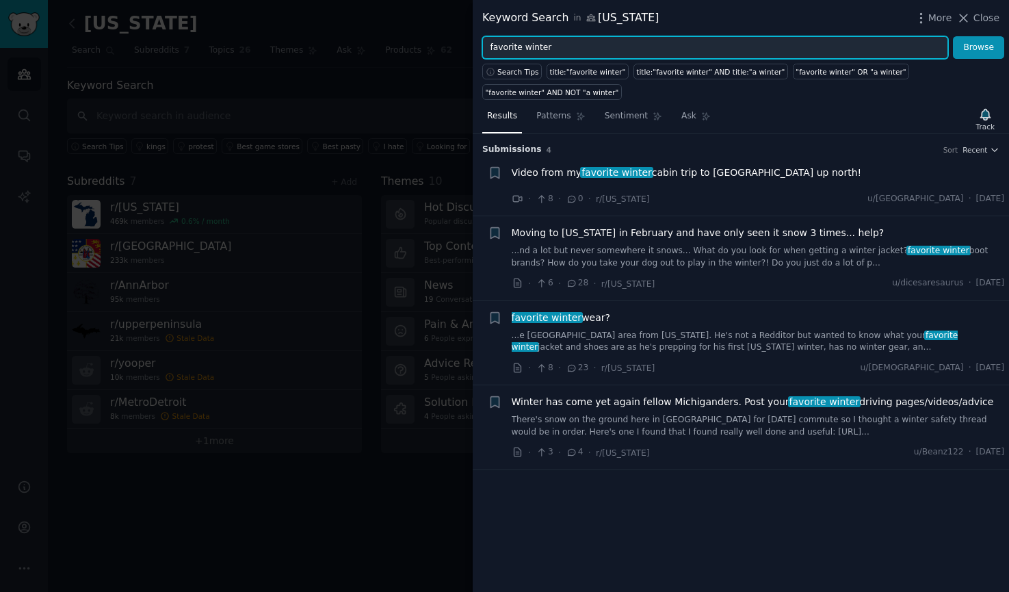
click at [525, 44] on input "favorite winter" at bounding box center [715, 47] width 466 height 23
click at [953, 36] on button "Browse" at bounding box center [978, 47] width 51 height 23
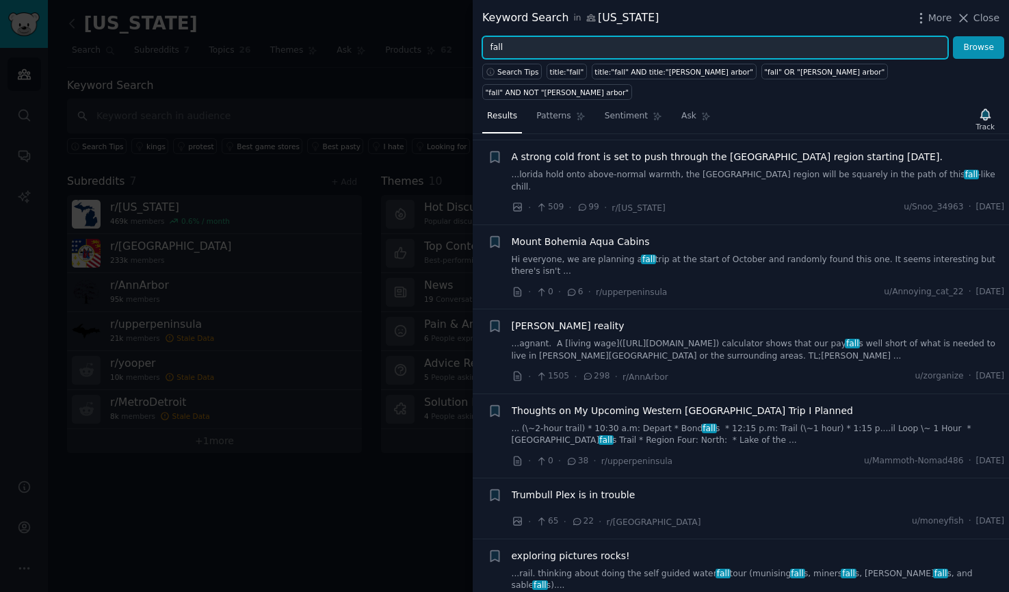
scroll to position [248, 0]
click at [953, 36] on button "Browse" at bounding box center [978, 47] width 51 height 23
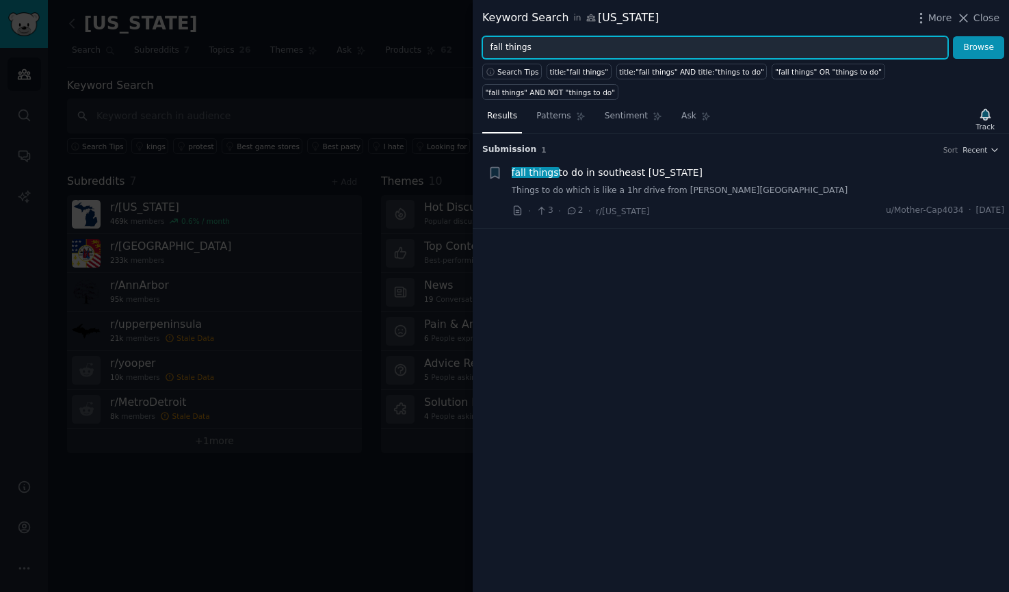
click at [519, 47] on input "fall things" at bounding box center [715, 47] width 466 height 23
type input "fall activities"
click at [953, 36] on button "Browse" at bounding box center [978, 47] width 51 height 23
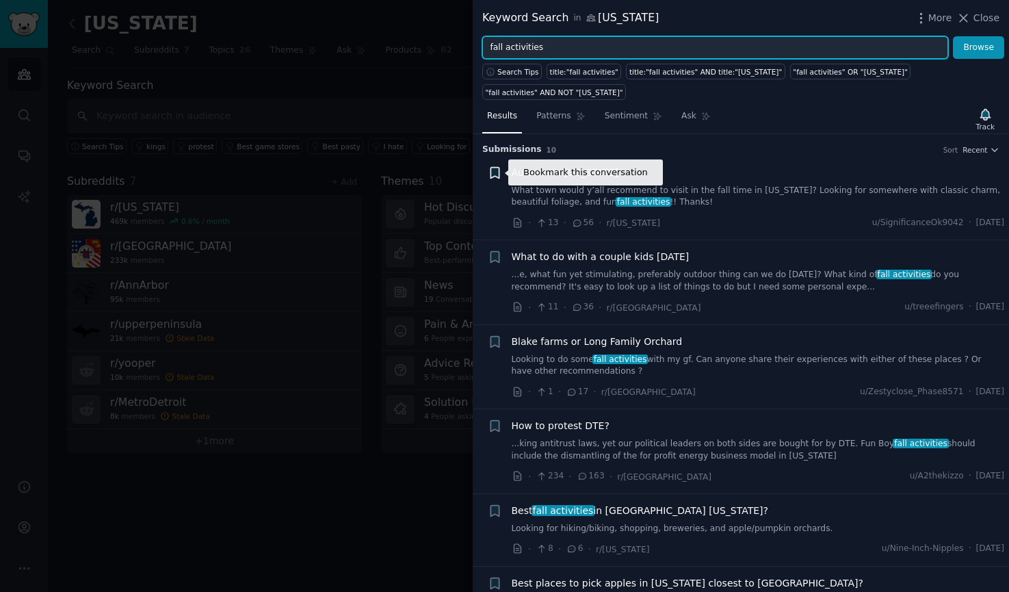
click at [489, 170] on icon "button" at bounding box center [495, 173] width 14 height 14
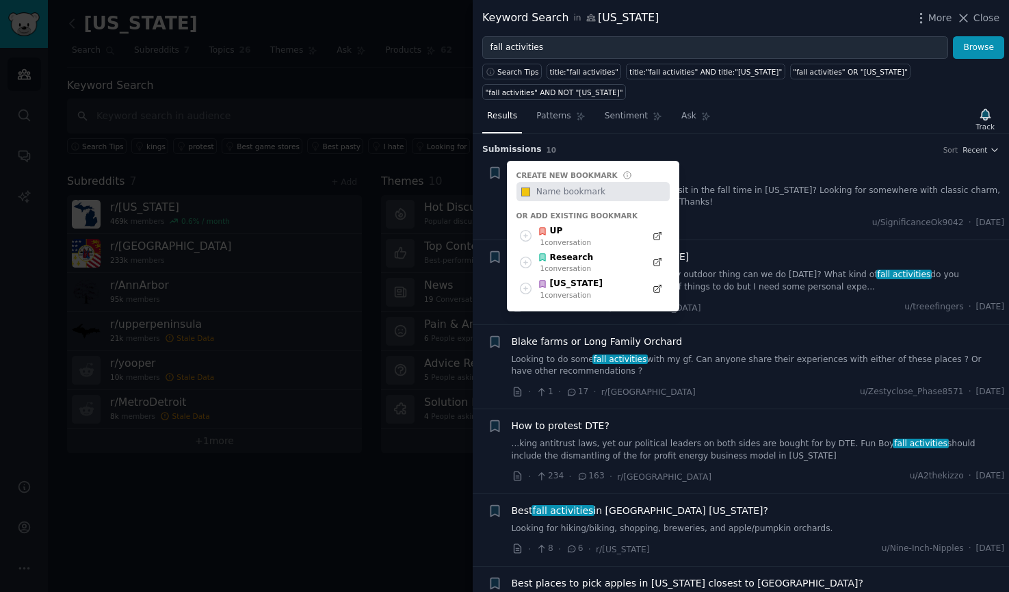
click at [554, 189] on input "text" at bounding box center [601, 191] width 135 height 19
type input "Fall"
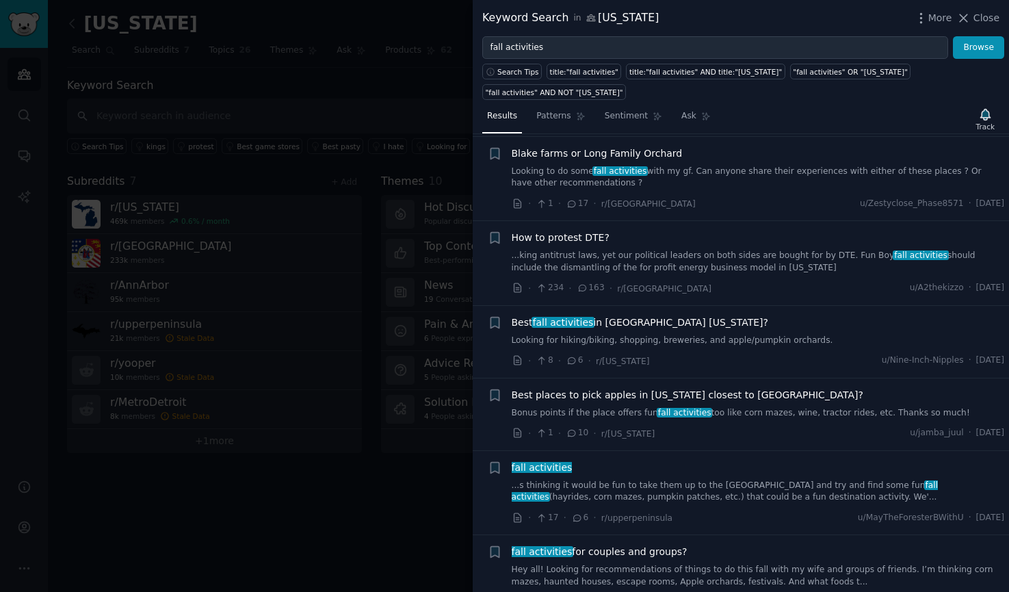
scroll to position [0, 0]
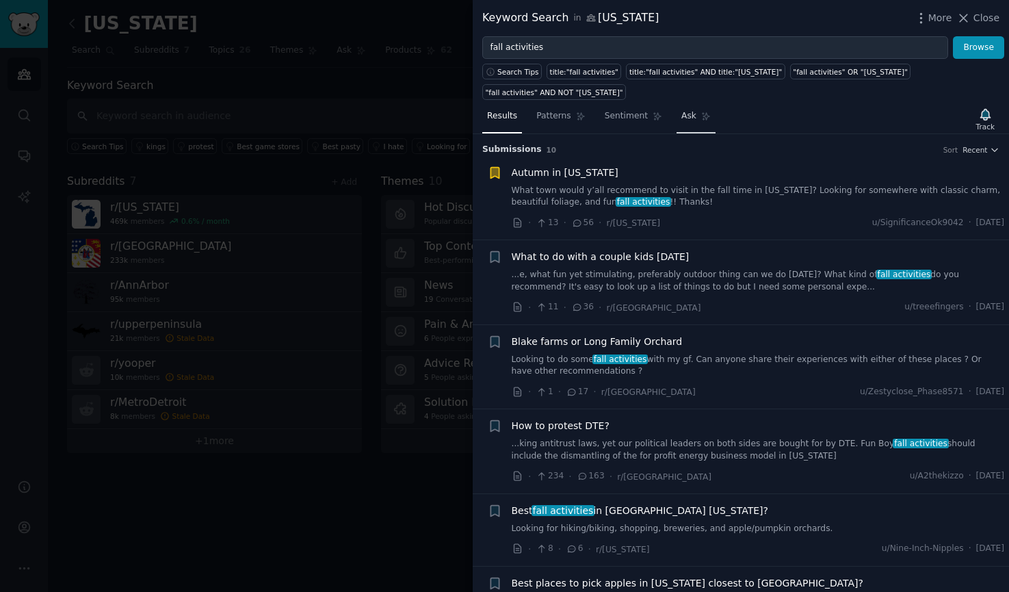
click at [705, 116] on icon at bounding box center [707, 117] width 8 height 8
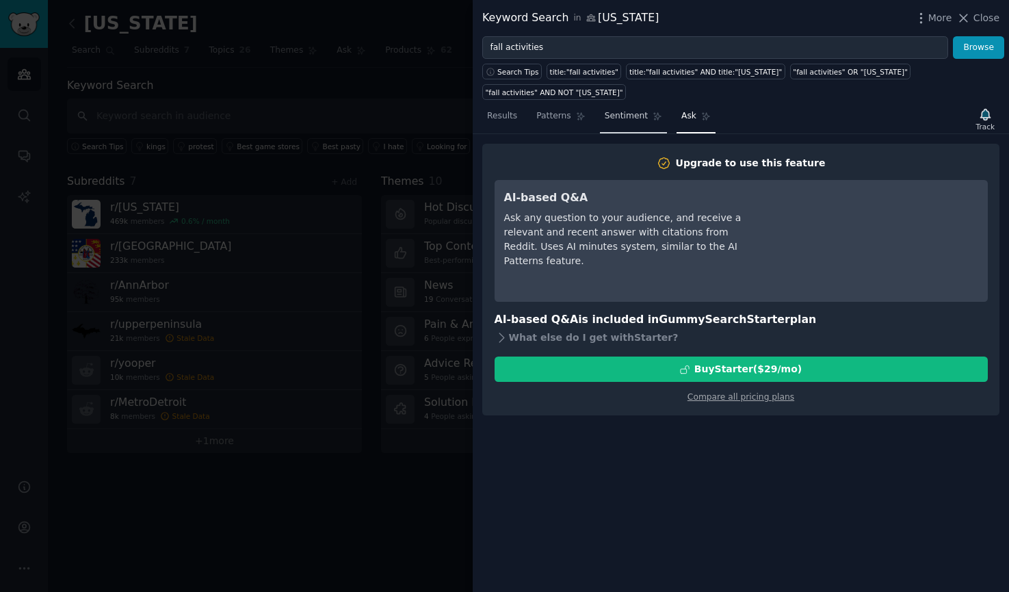
click at [621, 118] on span "Sentiment" at bounding box center [626, 116] width 43 height 12
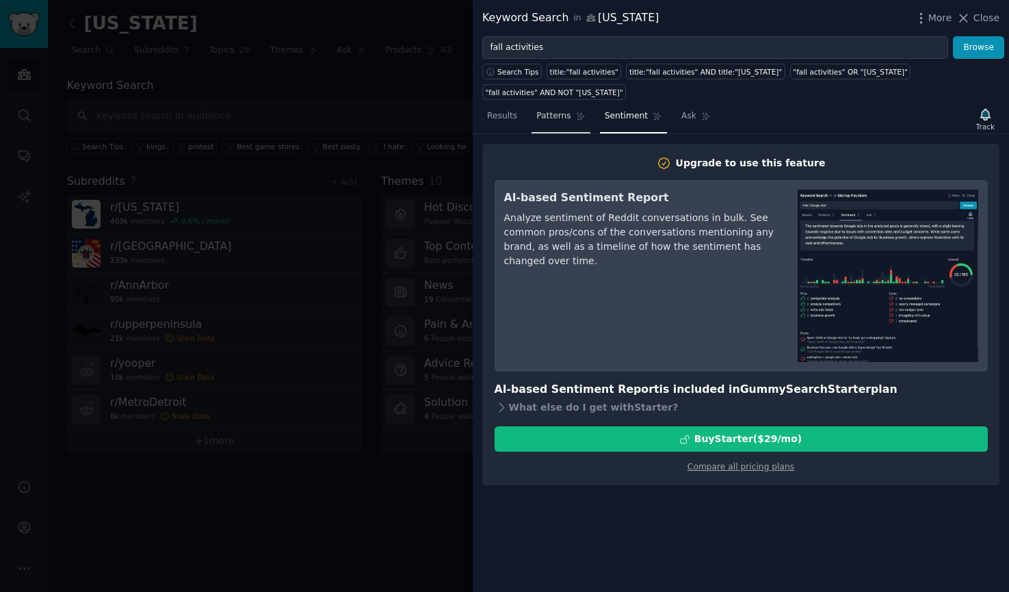
click at [570, 120] on link "Patterns" at bounding box center [561, 119] width 58 height 28
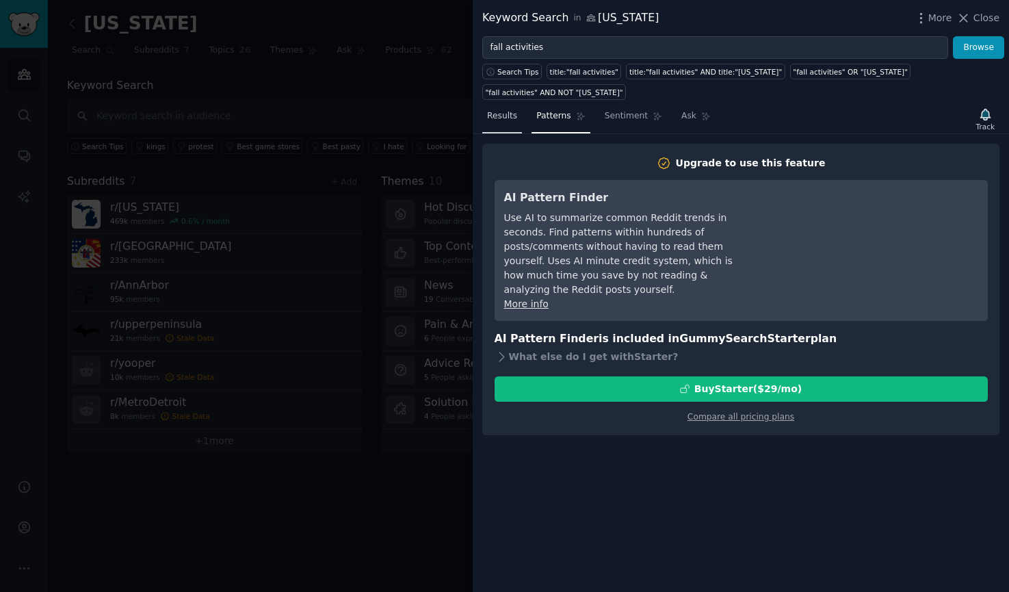
click at [505, 122] on link "Results" at bounding box center [502, 119] width 40 height 28
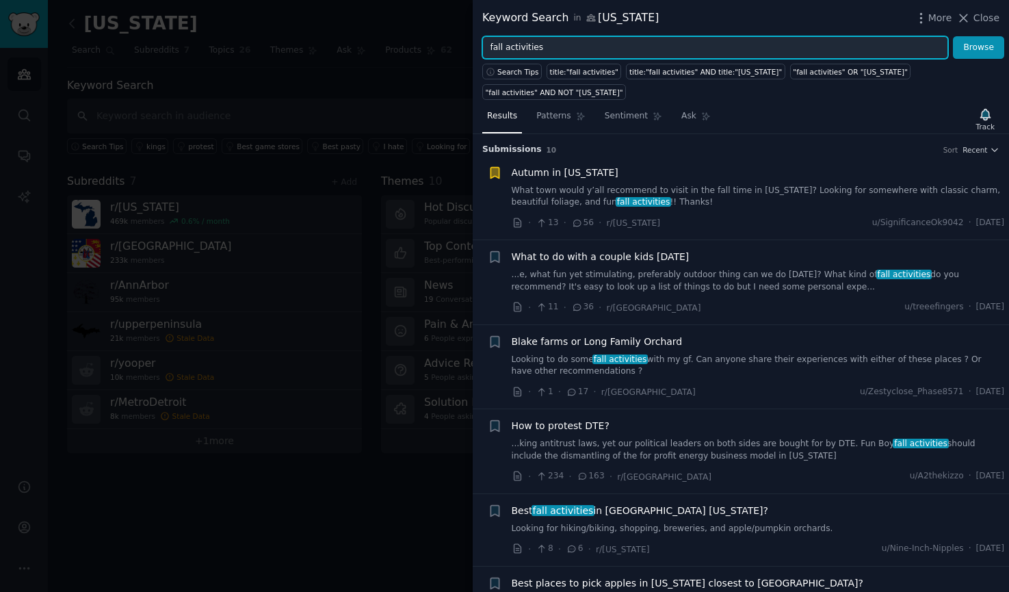
click at [583, 42] on input "fall activities" at bounding box center [715, 47] width 466 height 23
click at [953, 36] on button "Browse" at bounding box center [978, 47] width 51 height 23
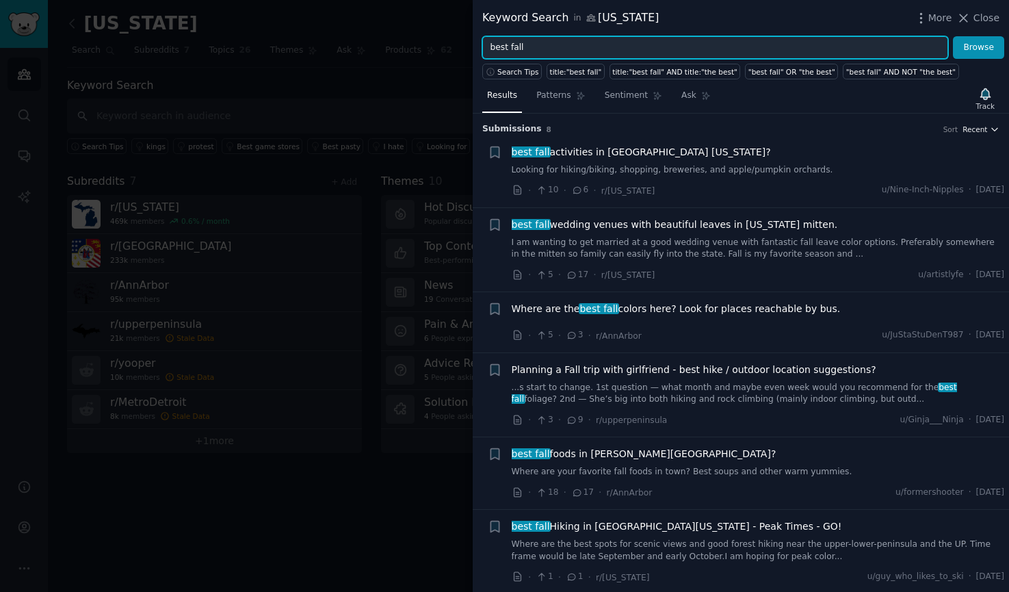
click at [985, 133] on button "Recent" at bounding box center [981, 130] width 37 height 10
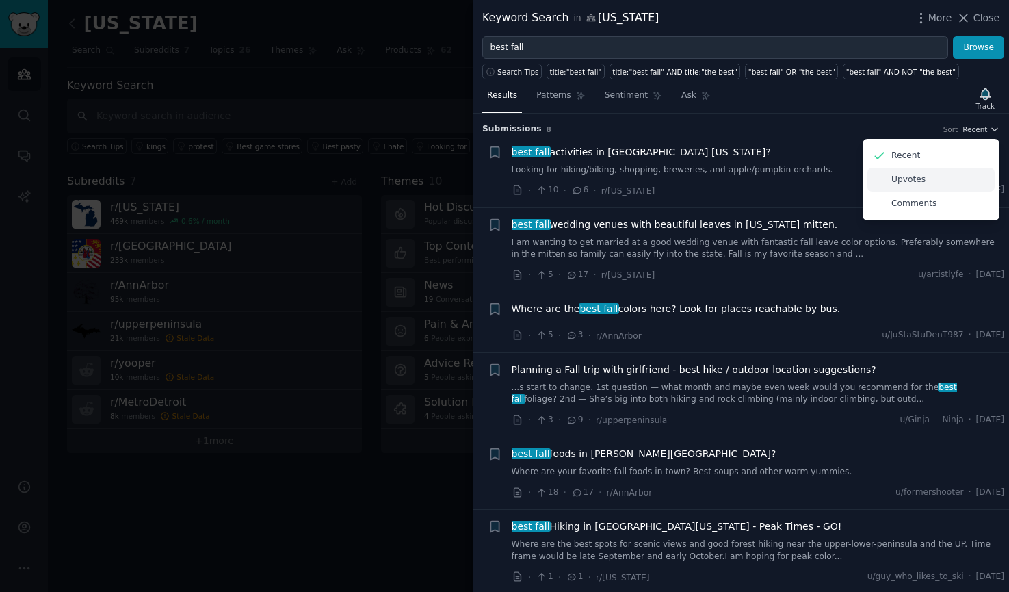
click at [943, 179] on div "Upvotes" at bounding box center [931, 180] width 127 height 24
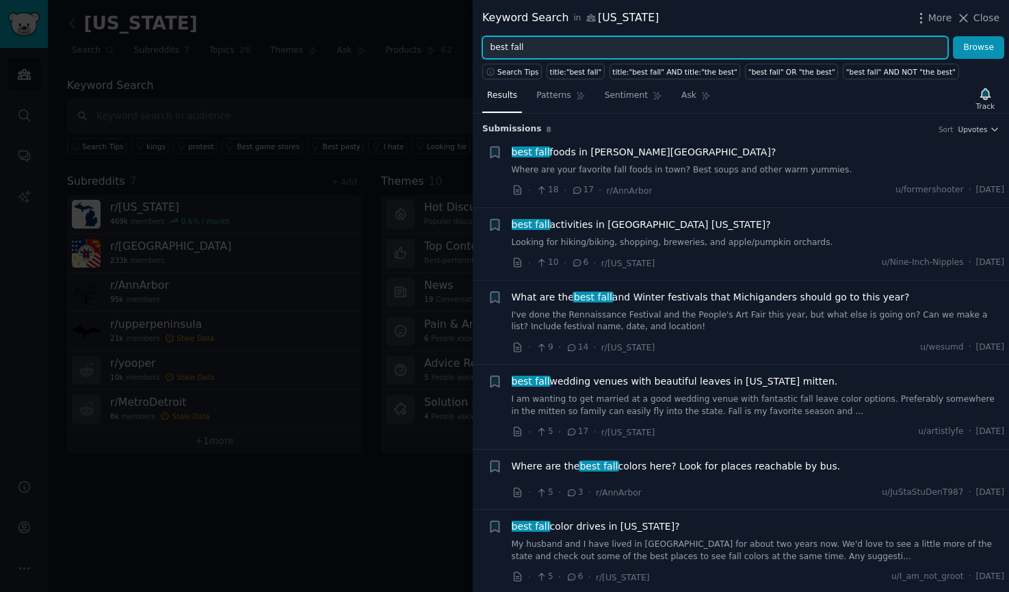
click at [642, 49] on input "best fall" at bounding box center [715, 47] width 466 height 23
type input "meme"
click at [953, 36] on button "Browse" at bounding box center [978, 47] width 51 height 23
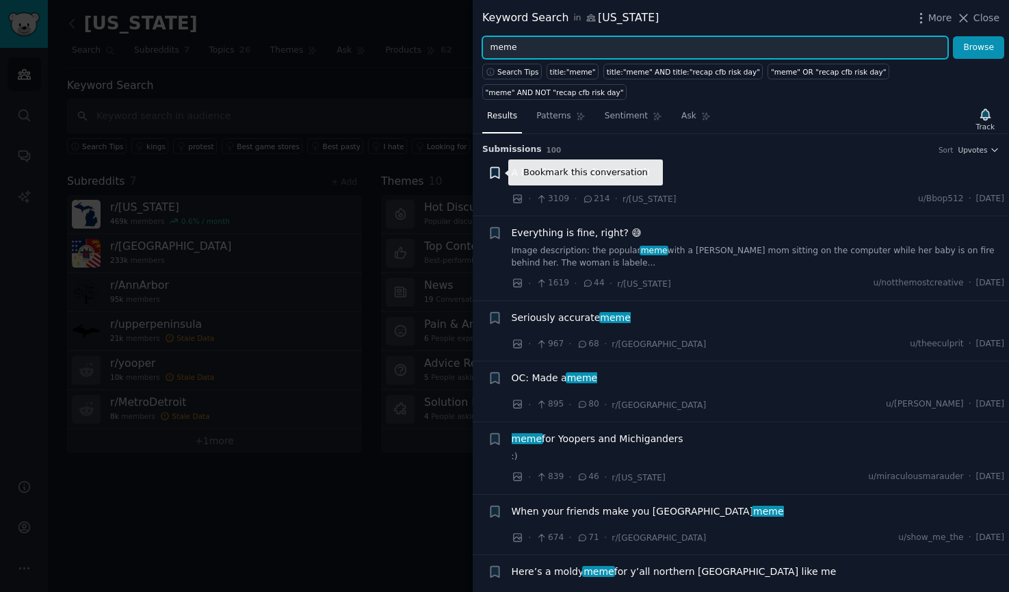
click at [495, 172] on icon "button" at bounding box center [495, 172] width 8 height 11
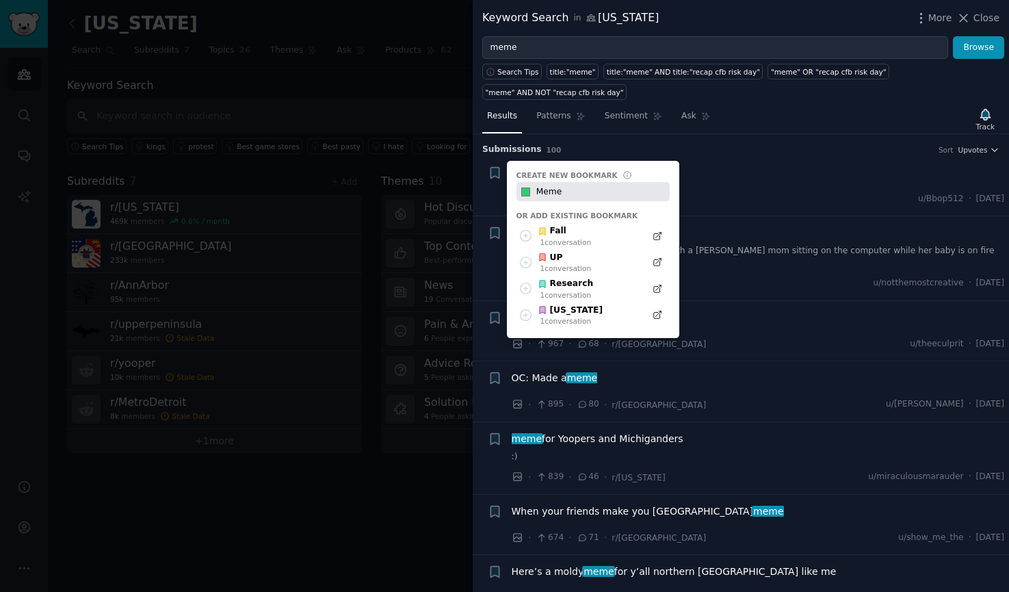
type input "Meme"
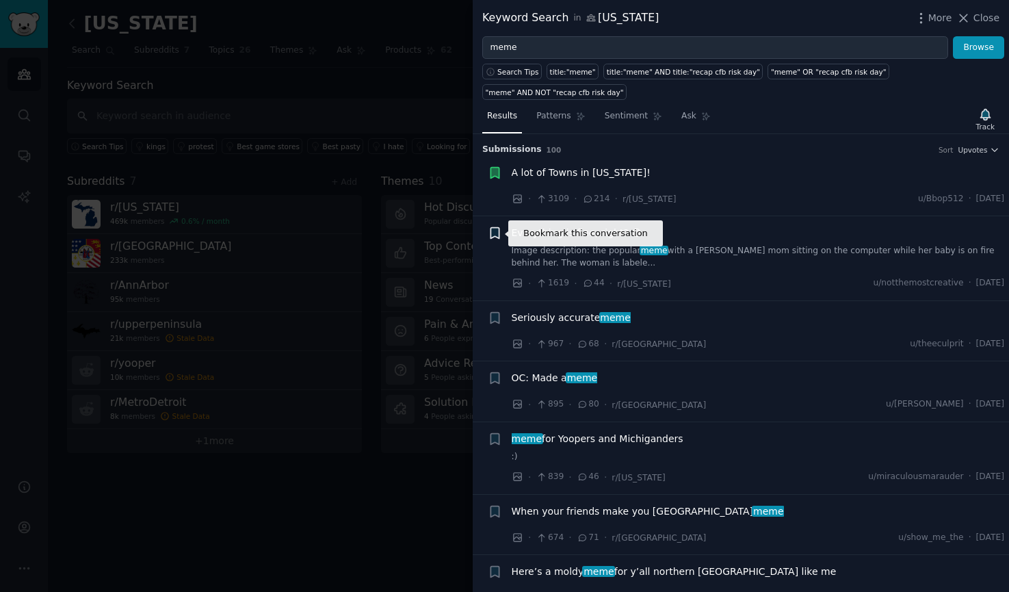
click at [497, 234] on icon "button" at bounding box center [495, 233] width 8 height 11
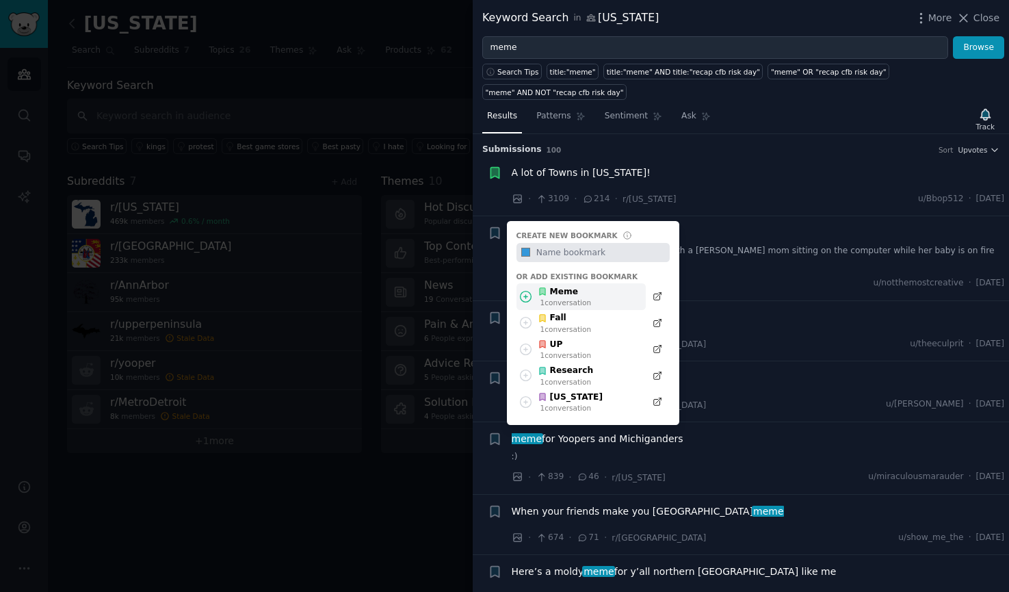
click at [557, 294] on div "Meme" at bounding box center [564, 292] width 53 height 12
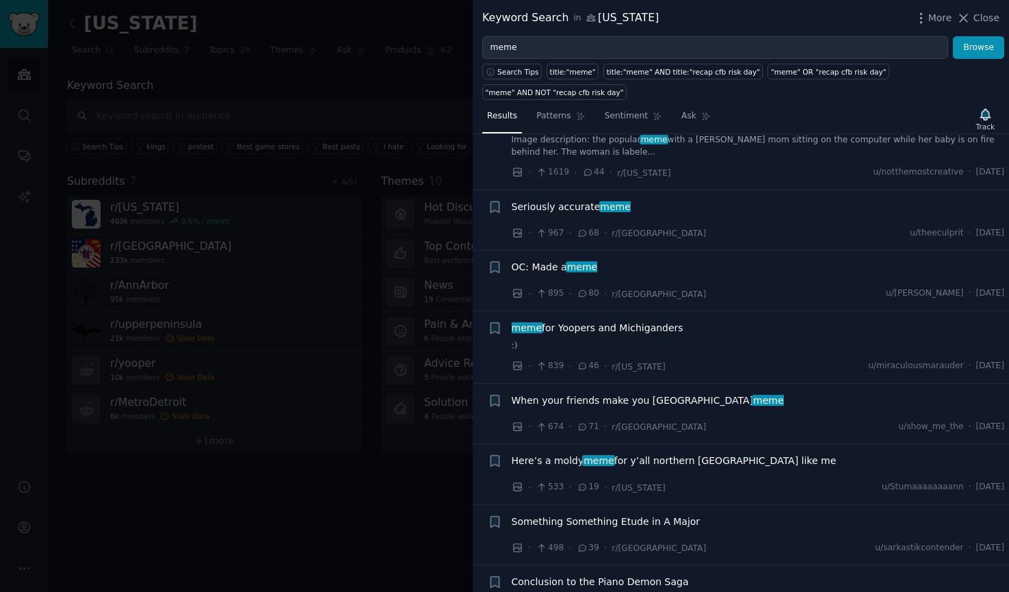
scroll to position [109, 0]
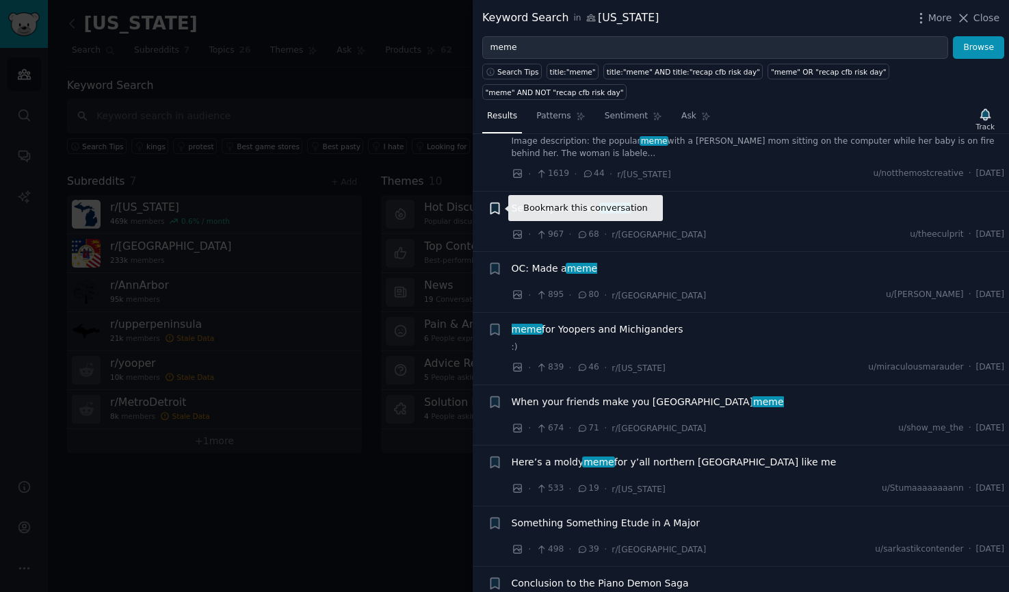
click at [497, 207] on icon "button" at bounding box center [495, 208] width 8 height 11
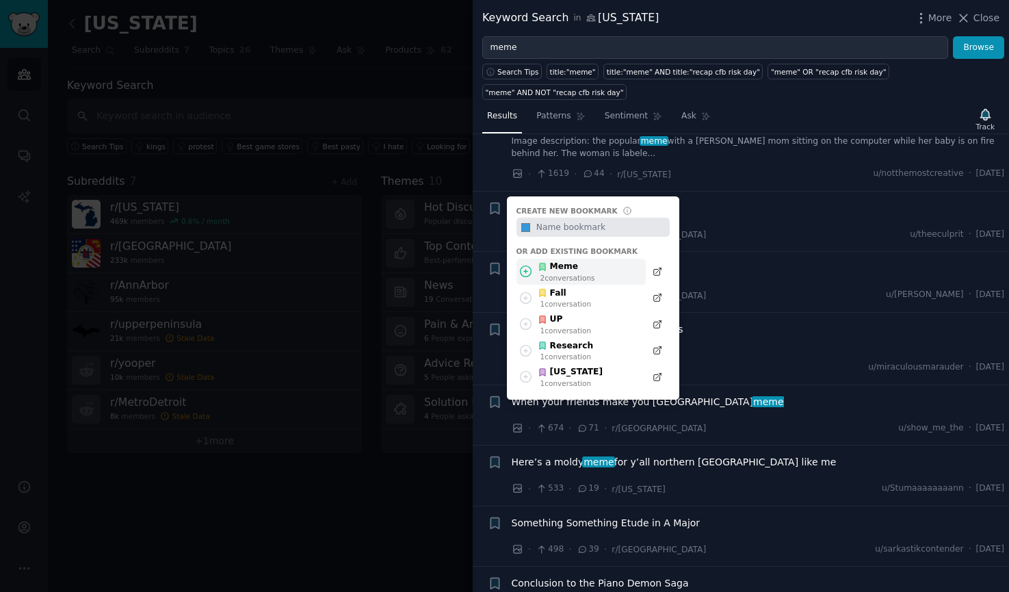
click at [536, 270] on div "Meme 2 conversation s" at bounding box center [581, 272] width 129 height 27
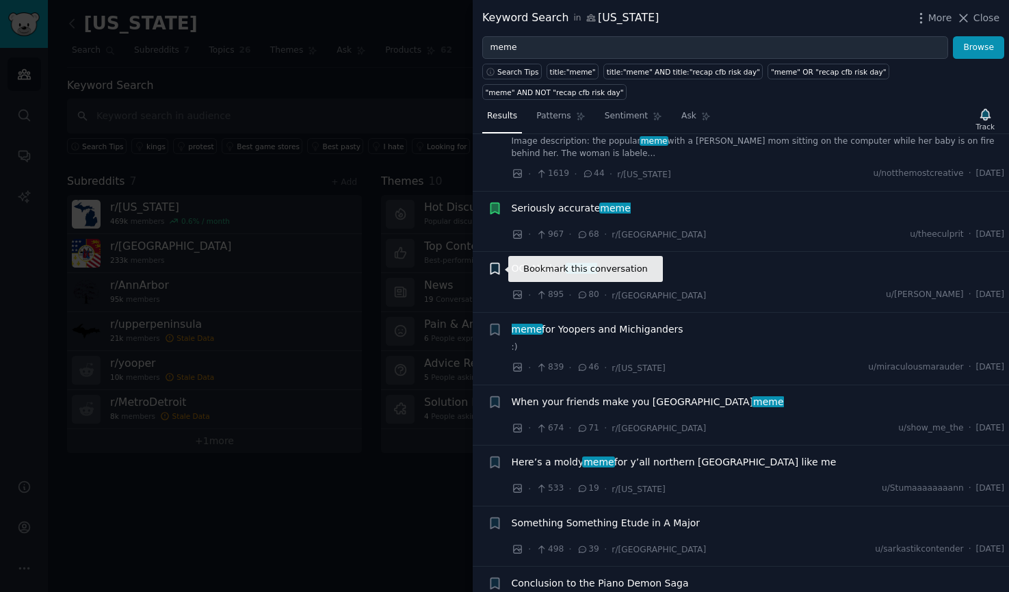
click at [493, 269] on icon "button" at bounding box center [495, 268] width 8 height 11
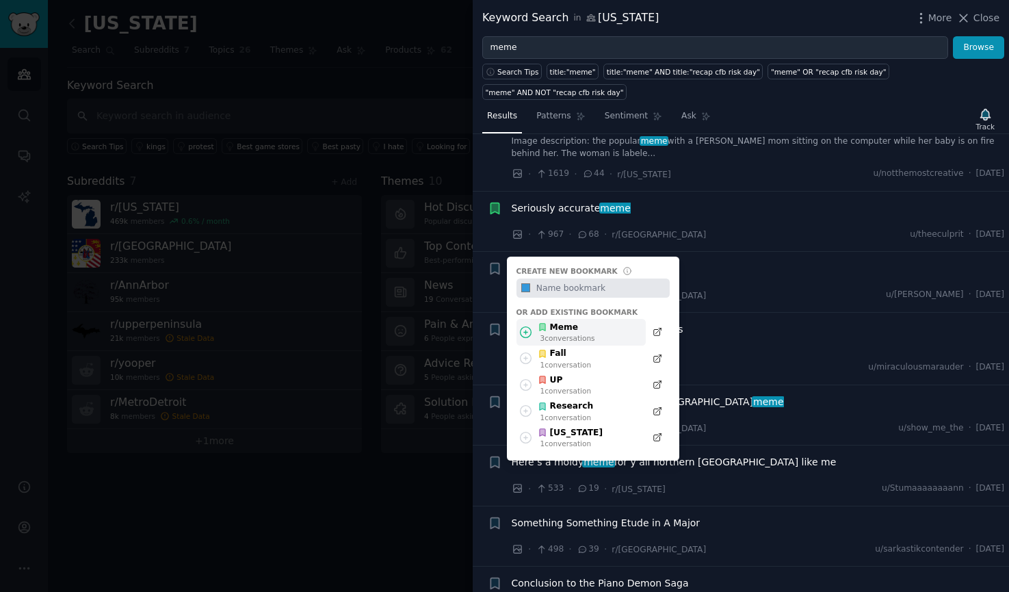
click at [529, 330] on icon at bounding box center [526, 332] width 14 height 14
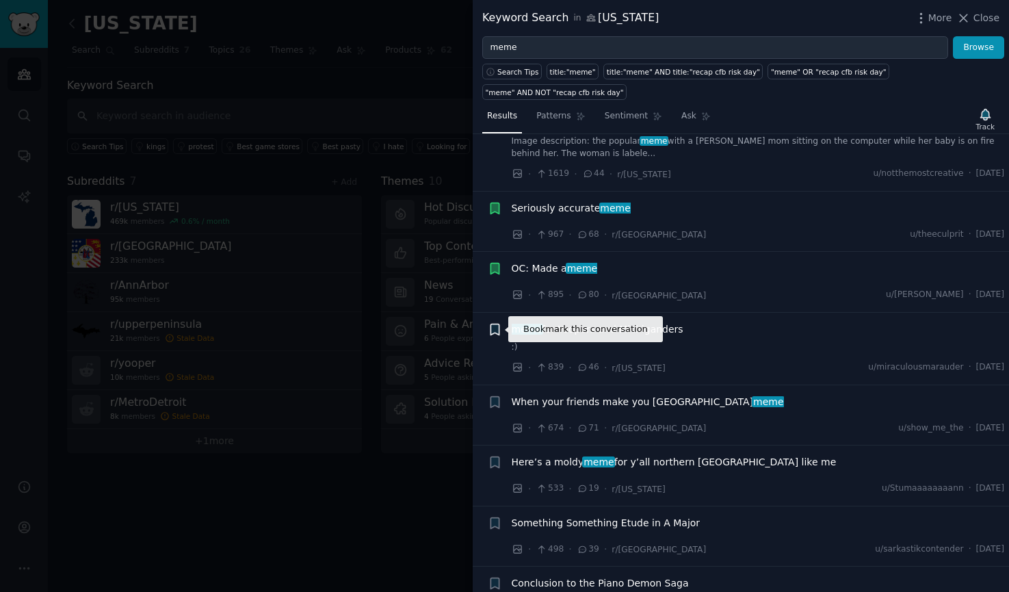
click at [491, 332] on icon "button" at bounding box center [495, 329] width 8 height 11
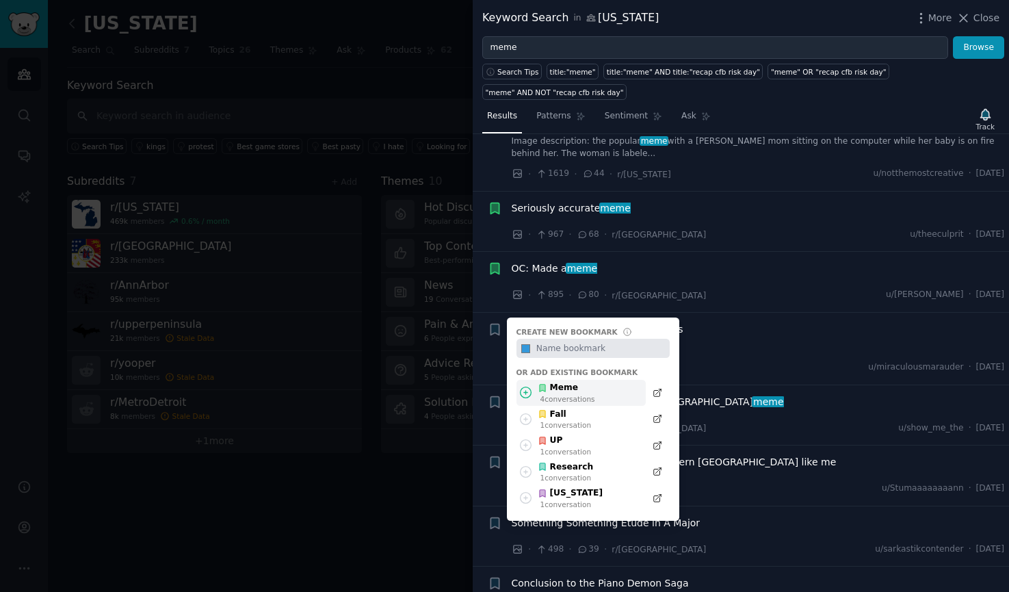
click at [521, 389] on icon at bounding box center [526, 392] width 14 height 14
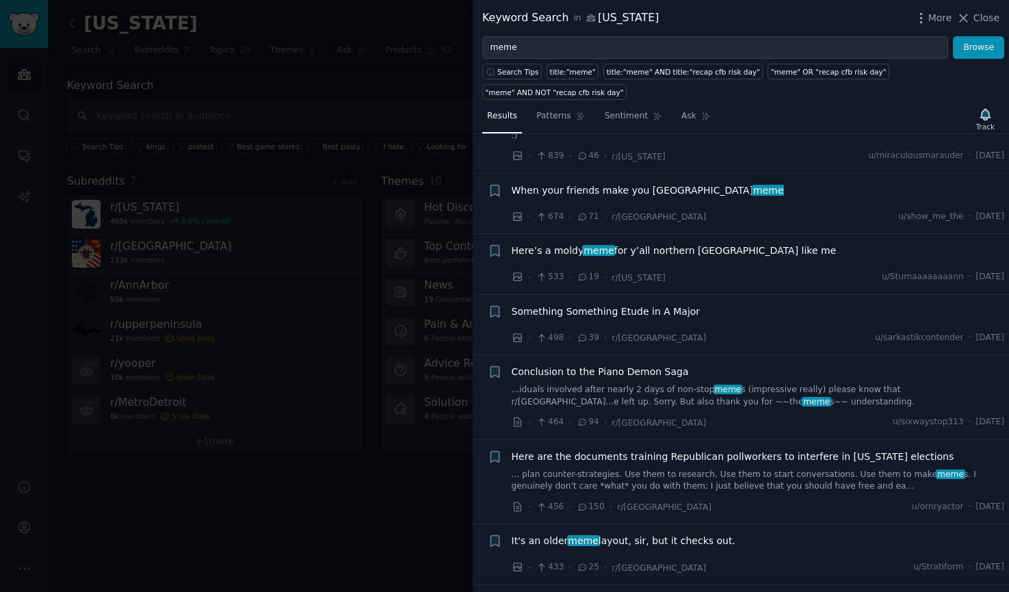
scroll to position [323, 0]
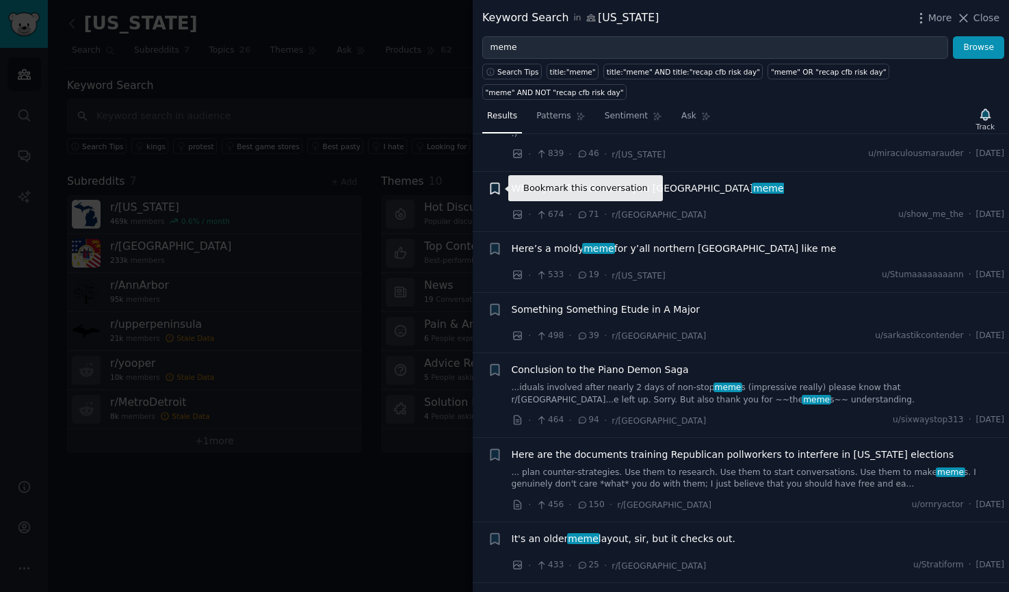
click at [494, 191] on icon "button" at bounding box center [495, 188] width 8 height 11
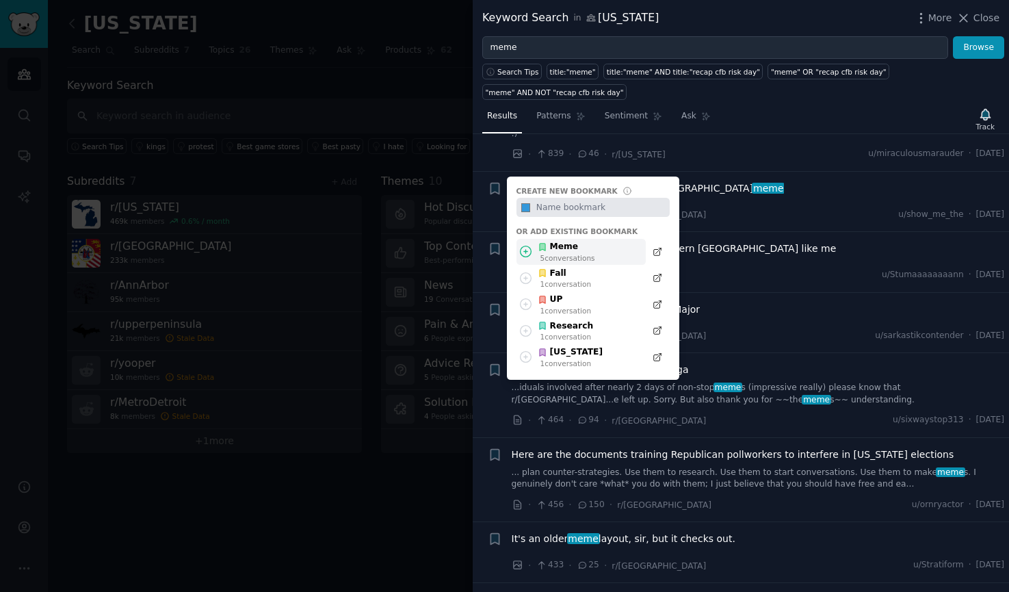
click at [528, 254] on icon at bounding box center [526, 251] width 14 height 14
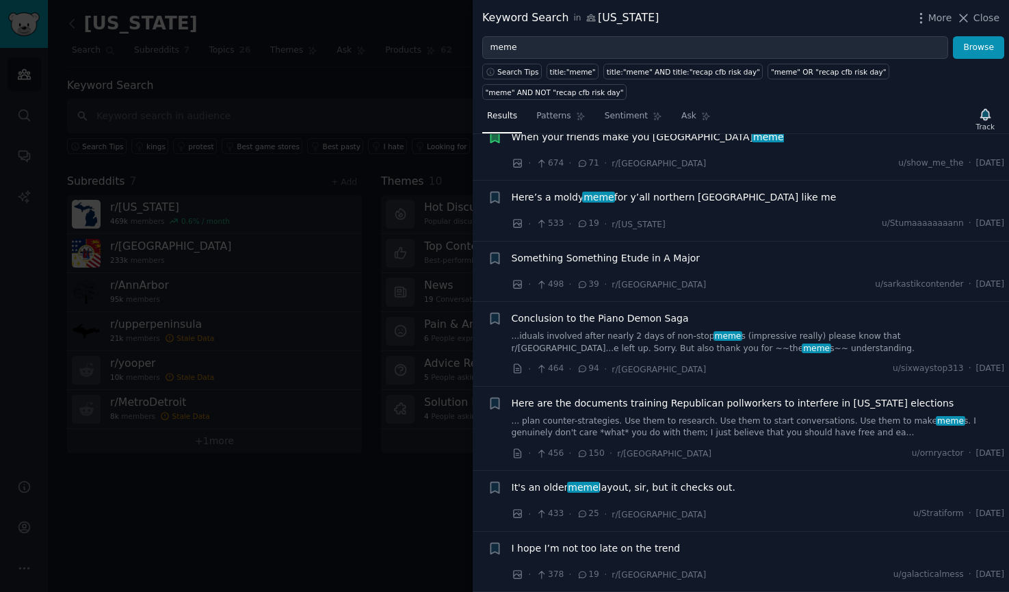
scroll to position [376, 0]
click at [597, 257] on span "Something Something Etude in A Major" at bounding box center [606, 257] width 189 height 14
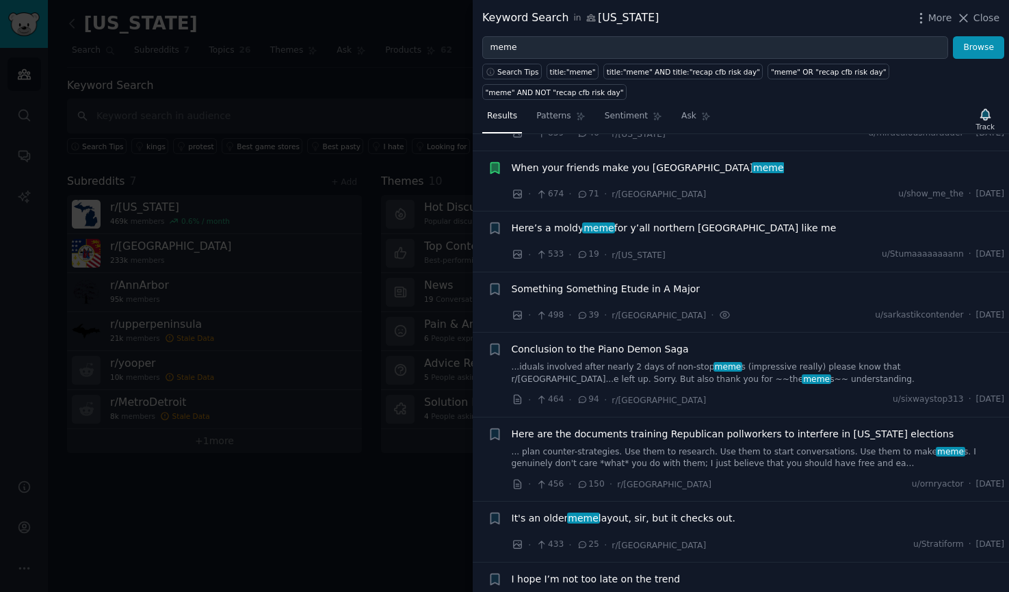
scroll to position [341, 0]
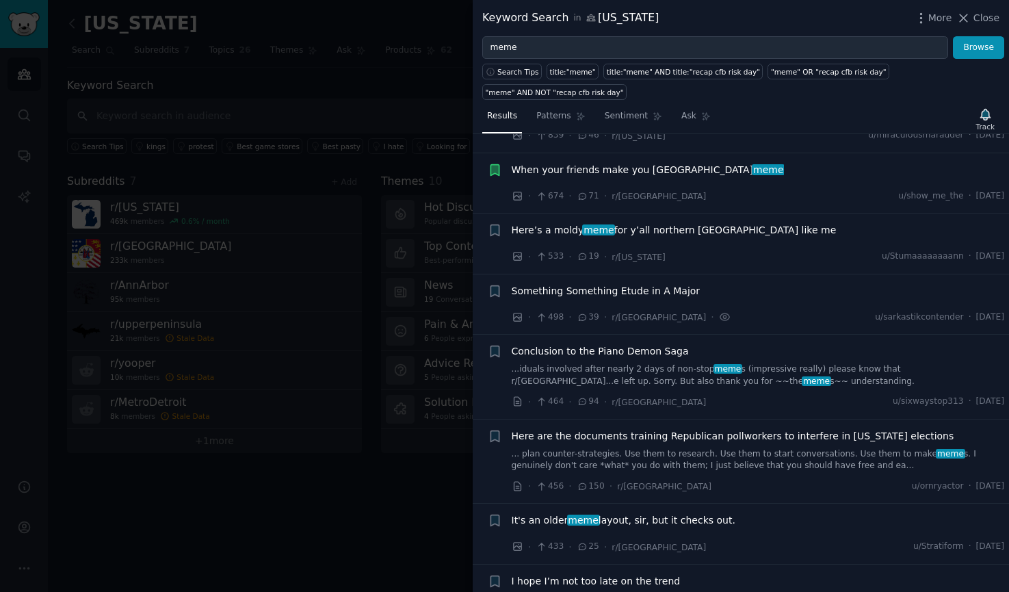
click at [601, 170] on span "When your friends make you Detroit meme" at bounding box center [648, 170] width 272 height 14
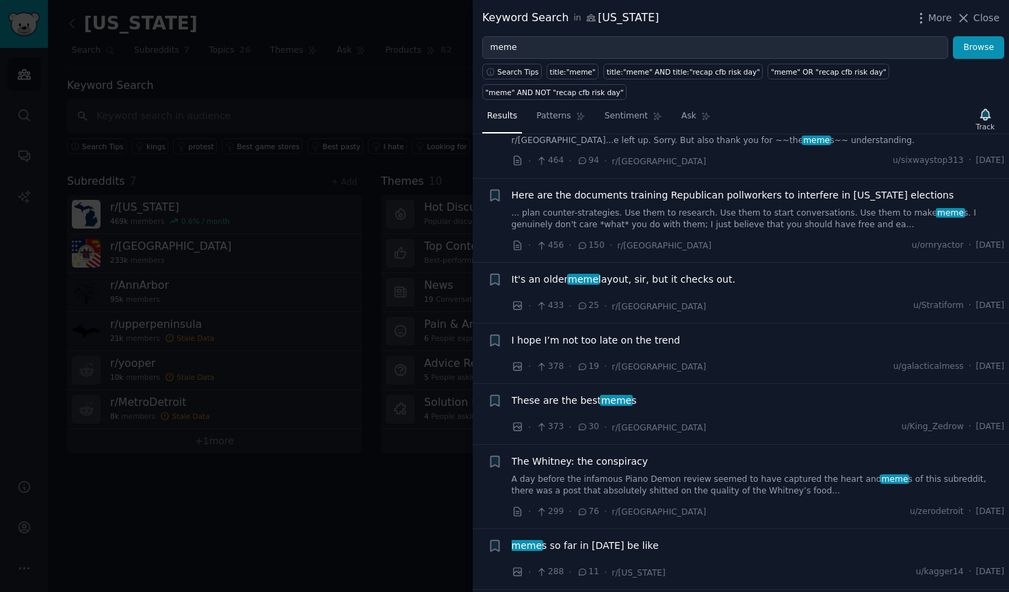
scroll to position [588, 0]
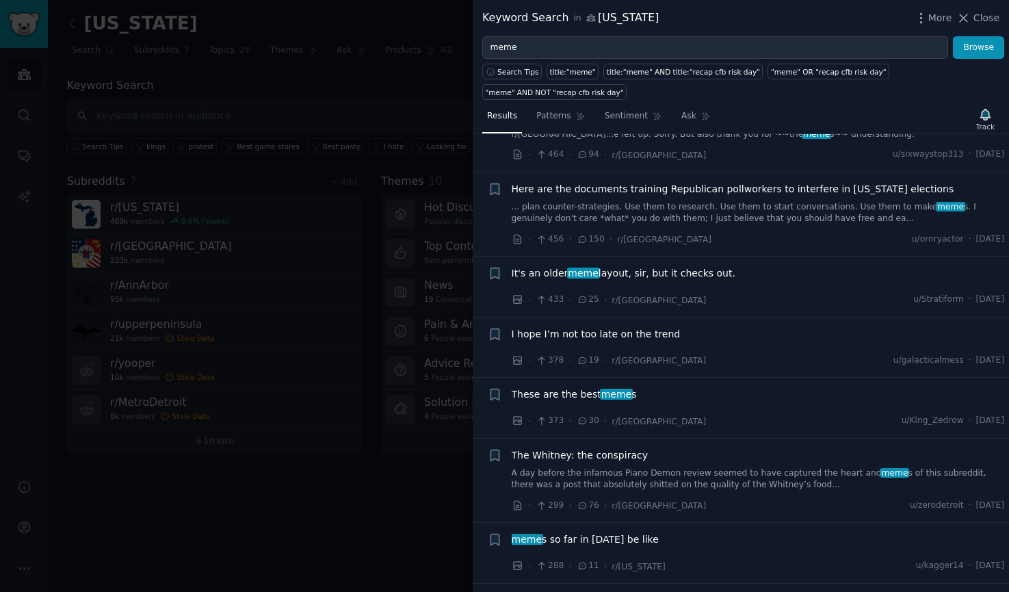
click at [593, 336] on span "I hope I’m not too late on the trend" at bounding box center [596, 334] width 169 height 14
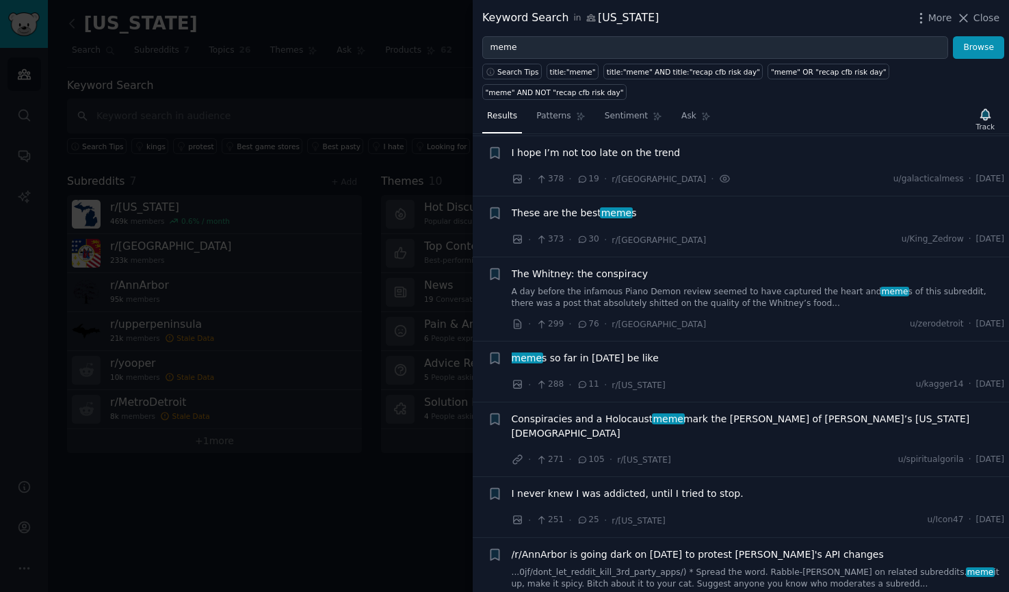
scroll to position [771, 0]
click at [572, 212] on span "These are the best meme s" at bounding box center [574, 212] width 125 height 14
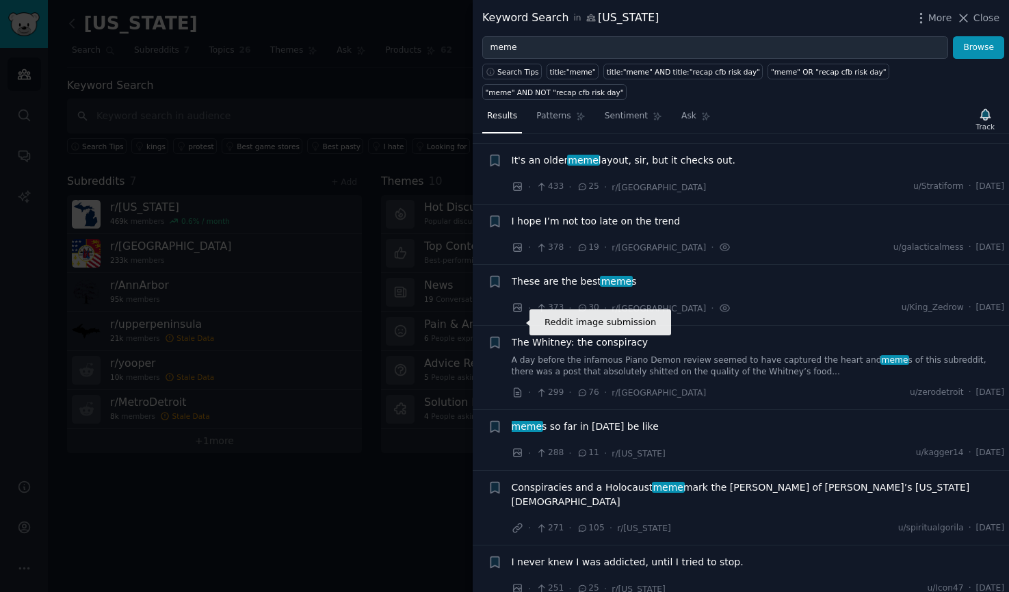
scroll to position [701, 0]
click at [519, 308] on icon at bounding box center [517, 308] width 8 height 8
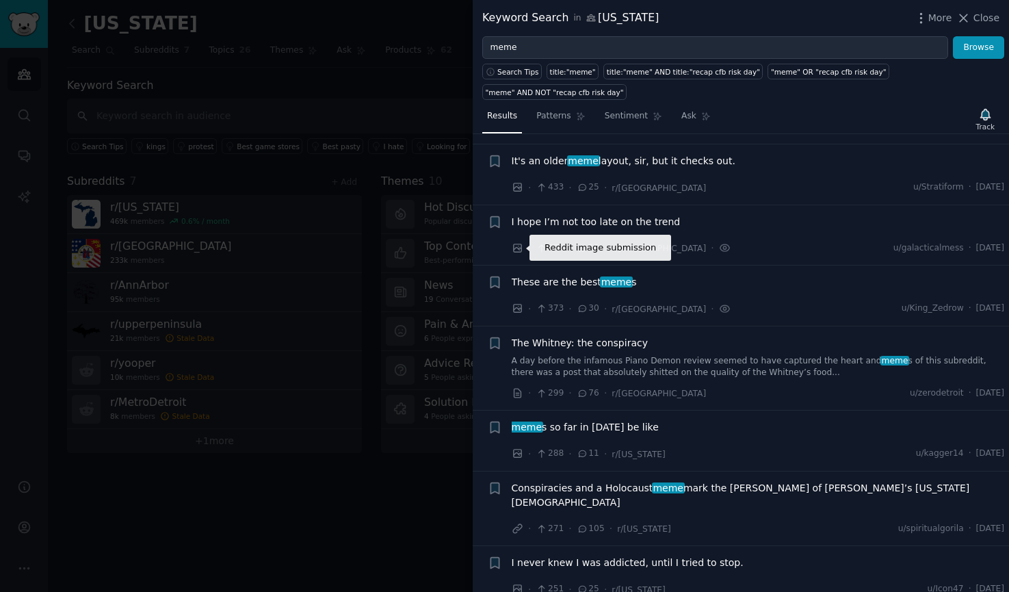
click at [517, 250] on icon at bounding box center [518, 248] width 12 height 12
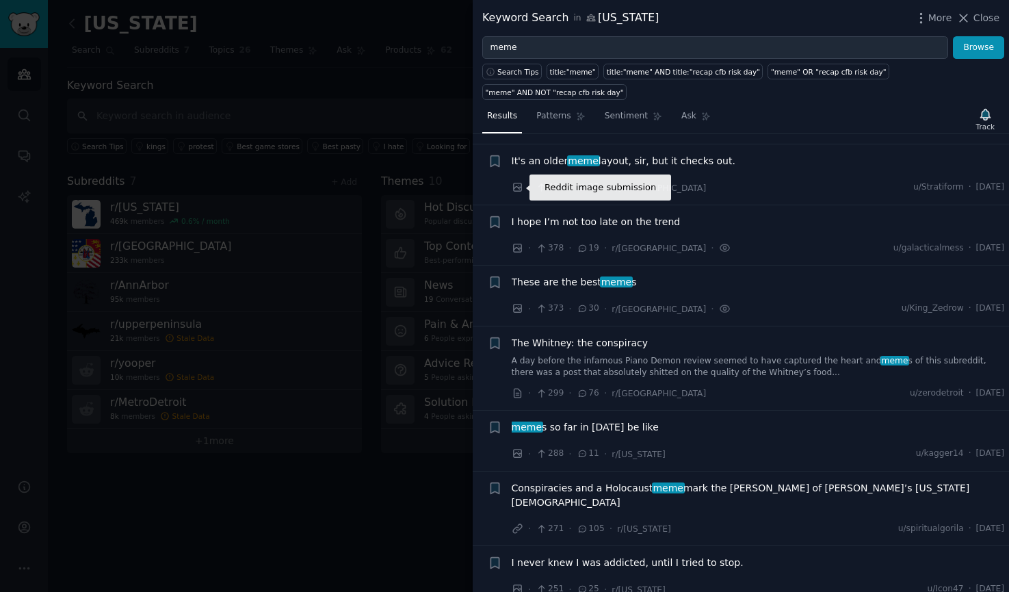
click at [519, 189] on icon at bounding box center [517, 187] width 8 height 8
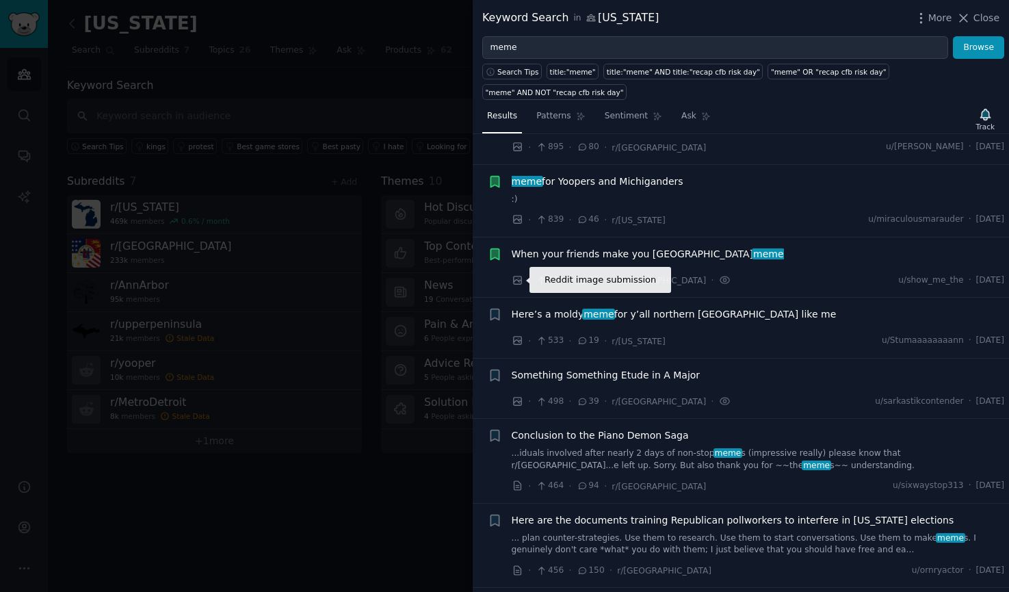
scroll to position [257, 0]
click at [518, 281] on icon at bounding box center [518, 281] width 12 height 12
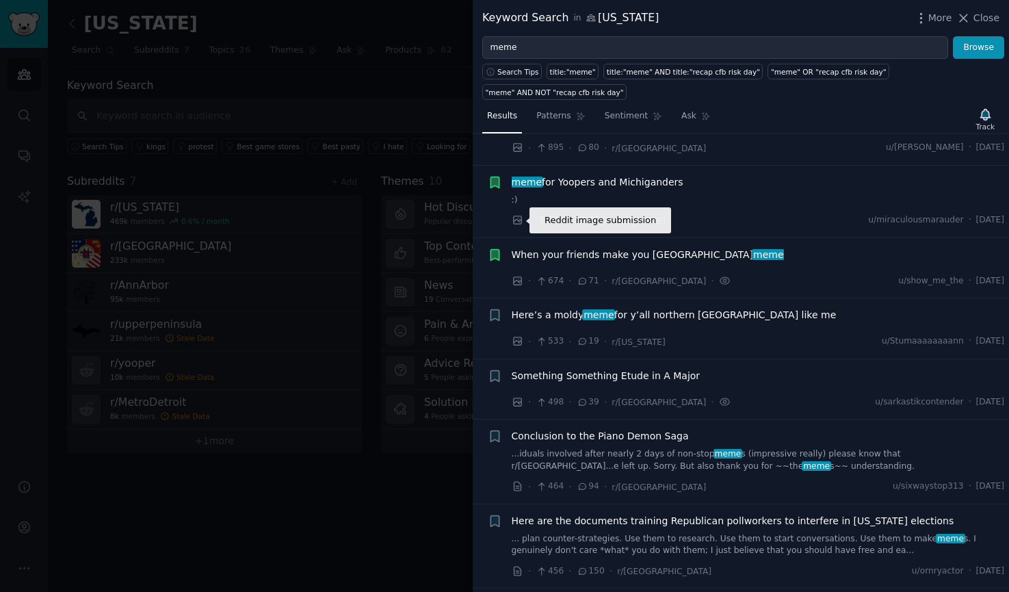
click at [519, 221] on icon at bounding box center [518, 220] width 12 height 12
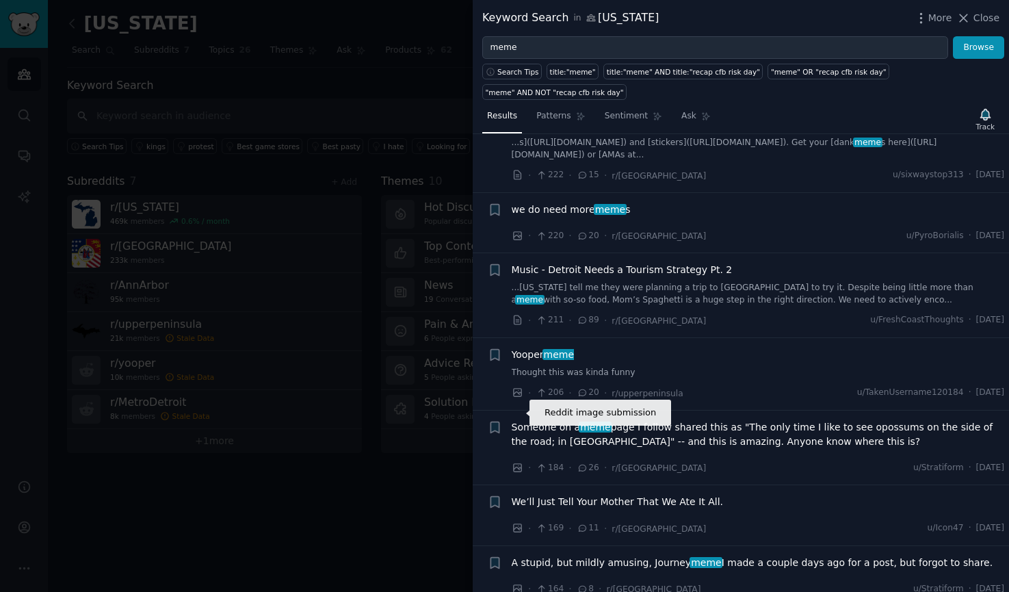
scroll to position [1434, 0]
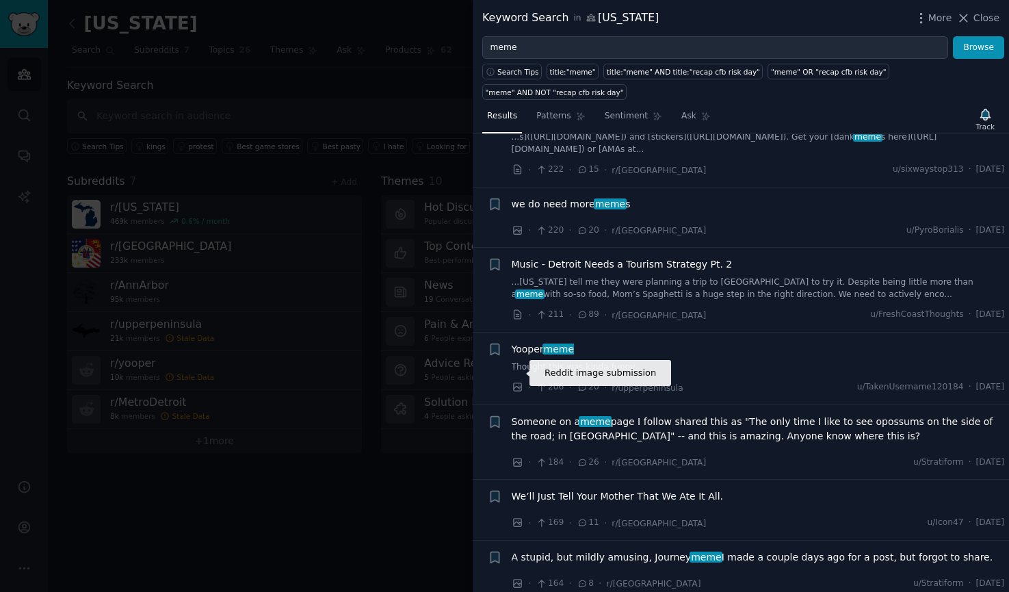
click at [517, 383] on icon at bounding box center [517, 387] width 8 height 8
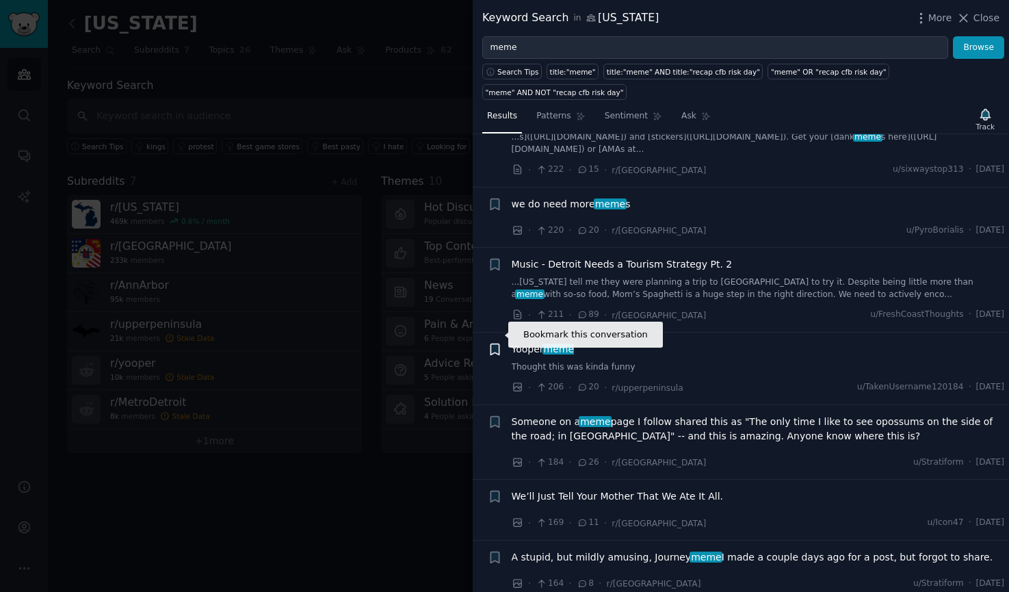
click at [499, 342] on icon "button" at bounding box center [495, 349] width 14 height 14
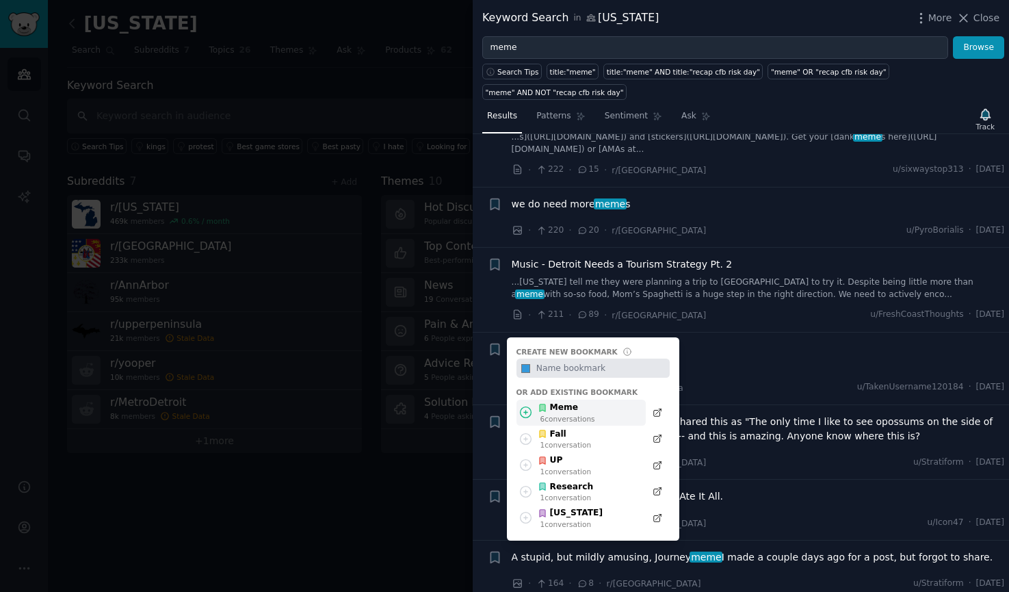
click at [553, 414] on div "6 conversation s" at bounding box center [568, 419] width 55 height 10
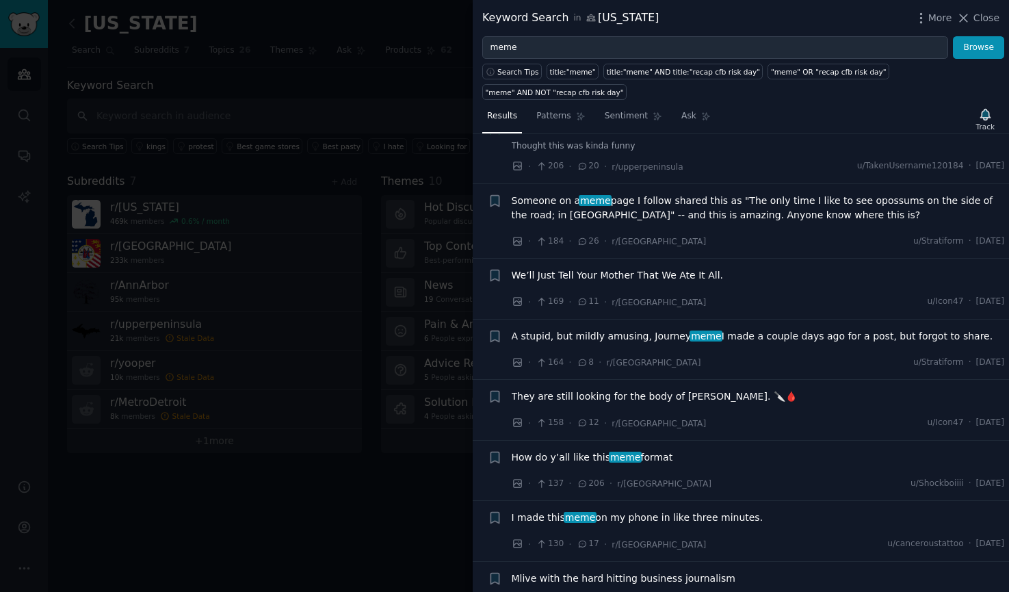
scroll to position [1656, 0]
click at [495, 269] on icon "button" at bounding box center [495, 274] width 8 height 11
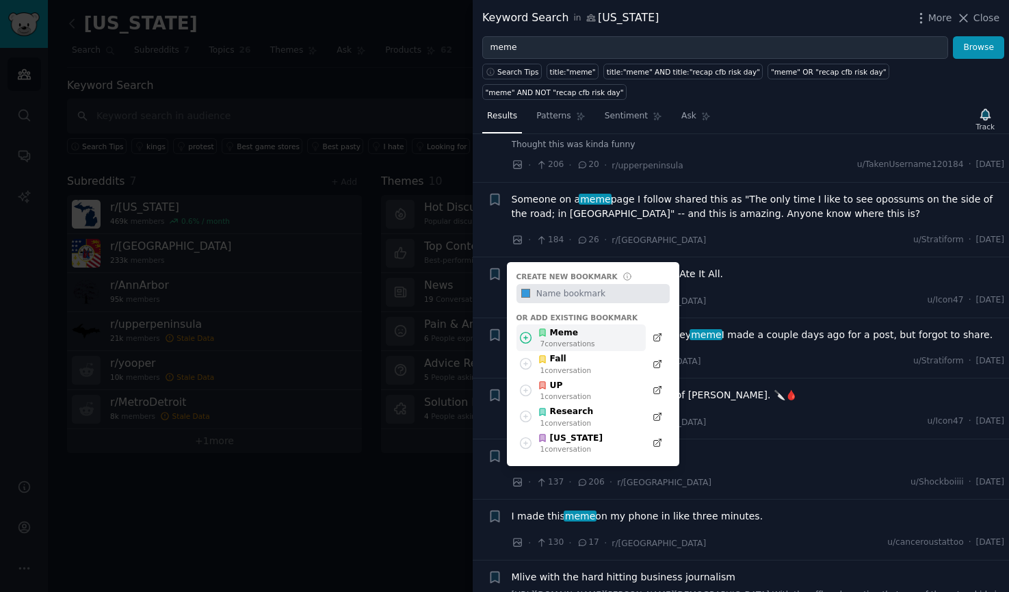
click at [528, 330] on icon at bounding box center [526, 337] width 14 height 14
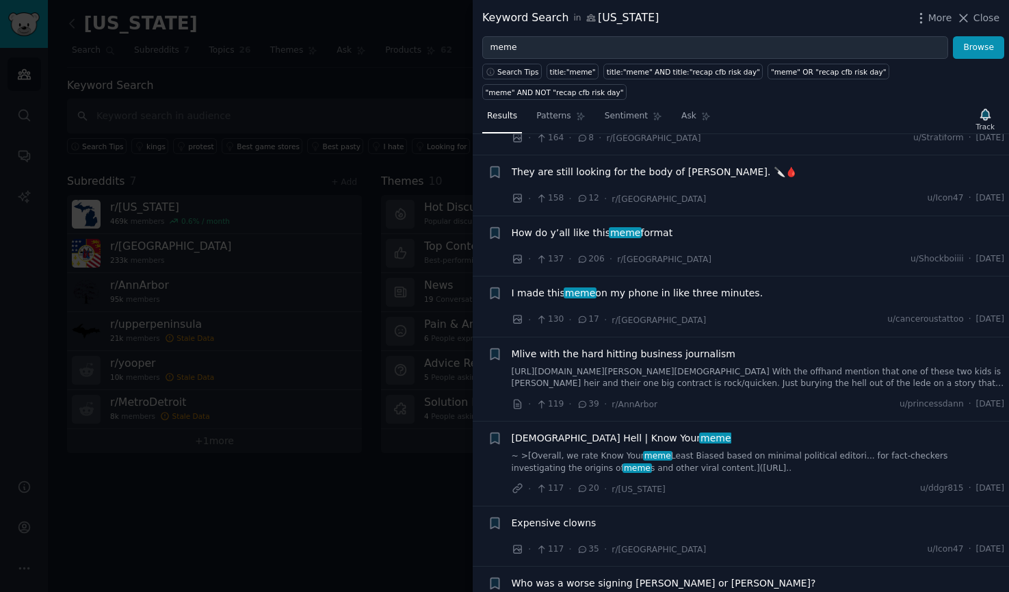
scroll to position [1883, 0]
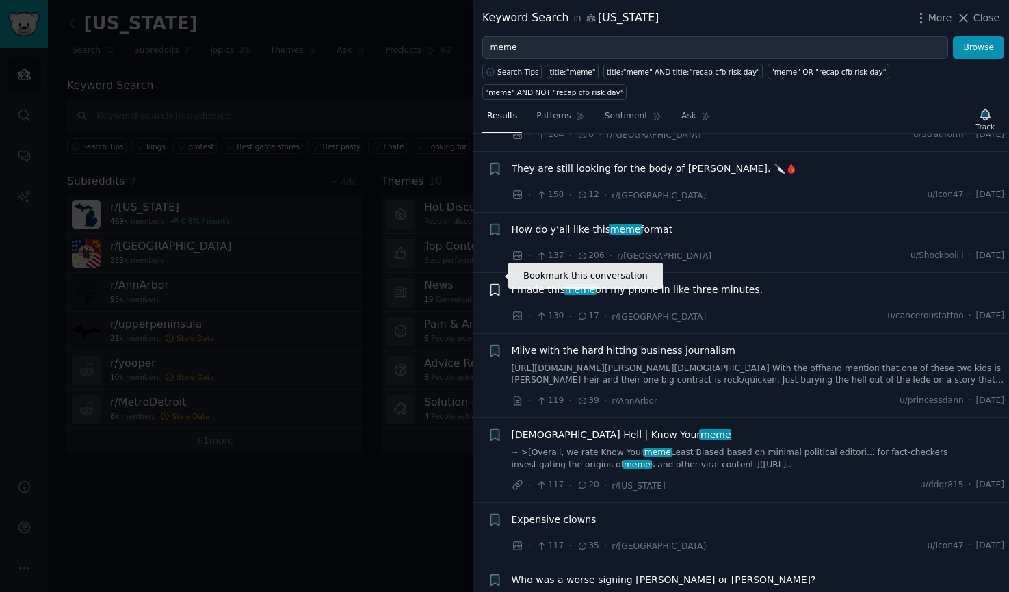
click at [495, 285] on icon "button" at bounding box center [495, 290] width 8 height 11
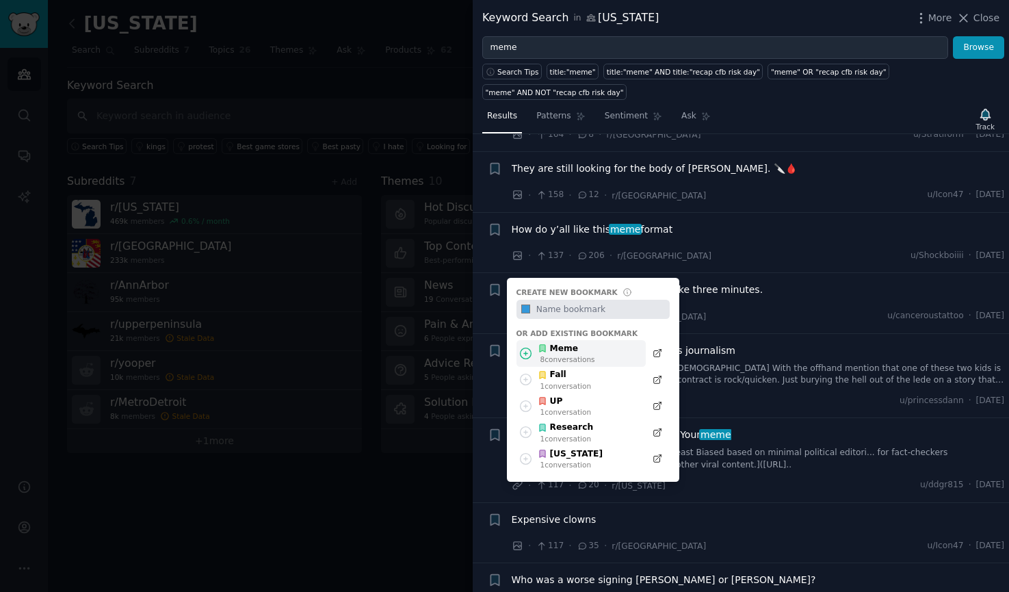
click at [523, 346] on icon at bounding box center [526, 353] width 14 height 14
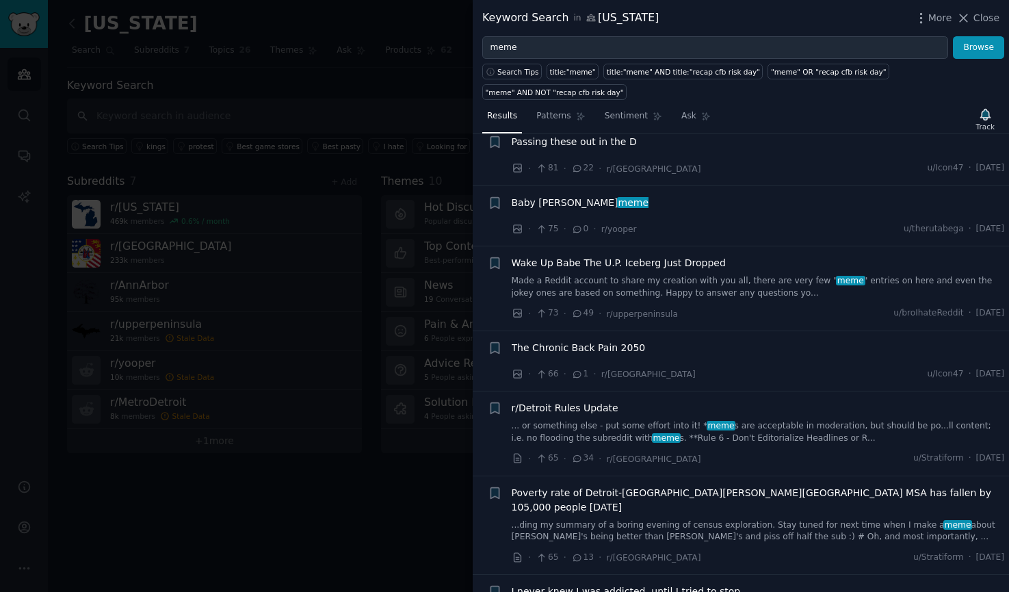
scroll to position [2701, 0]
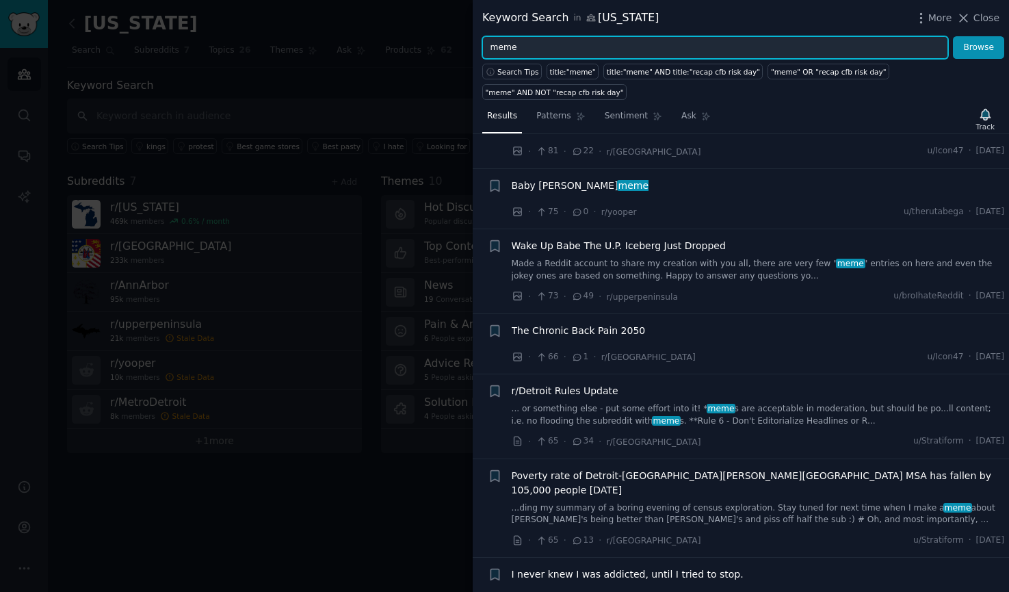
click at [590, 44] on input "meme" at bounding box center [715, 47] width 466 height 23
type input ""anyone else""
click at [953, 36] on button "Browse" at bounding box center [978, 47] width 51 height 23
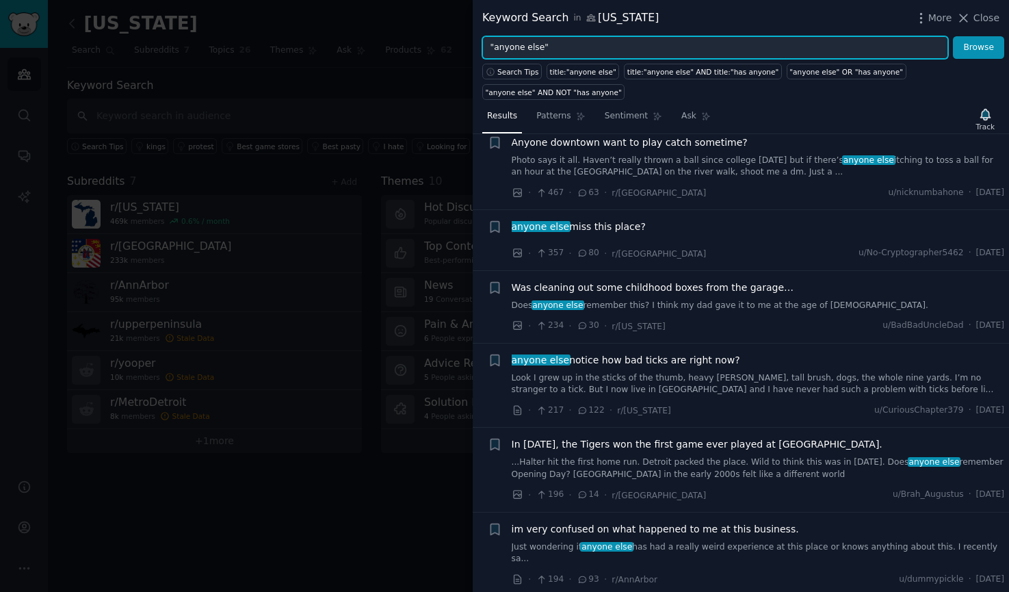
scroll to position [118, 0]
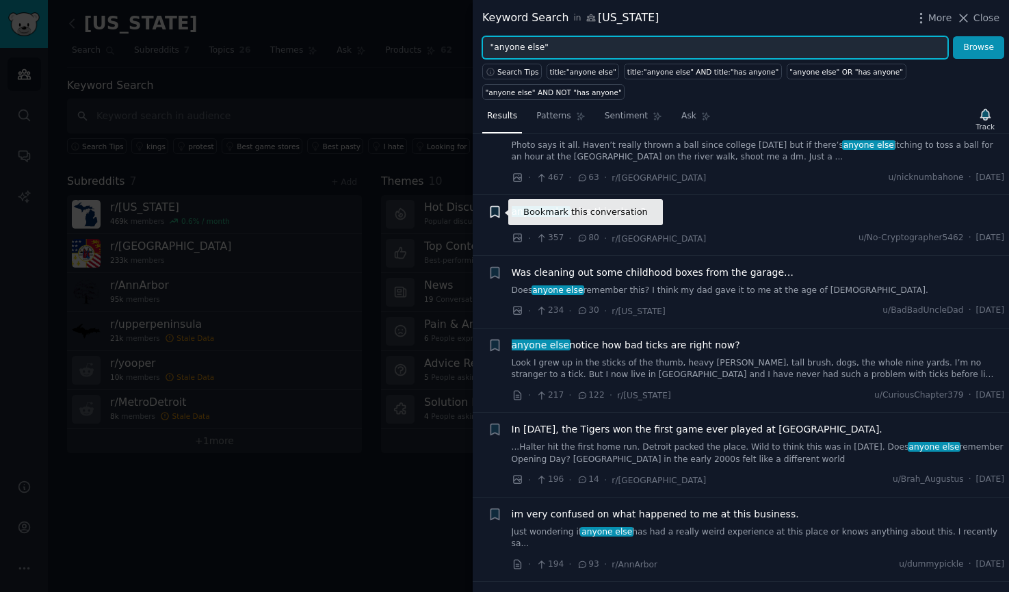
click at [493, 213] on icon "button" at bounding box center [495, 212] width 8 height 11
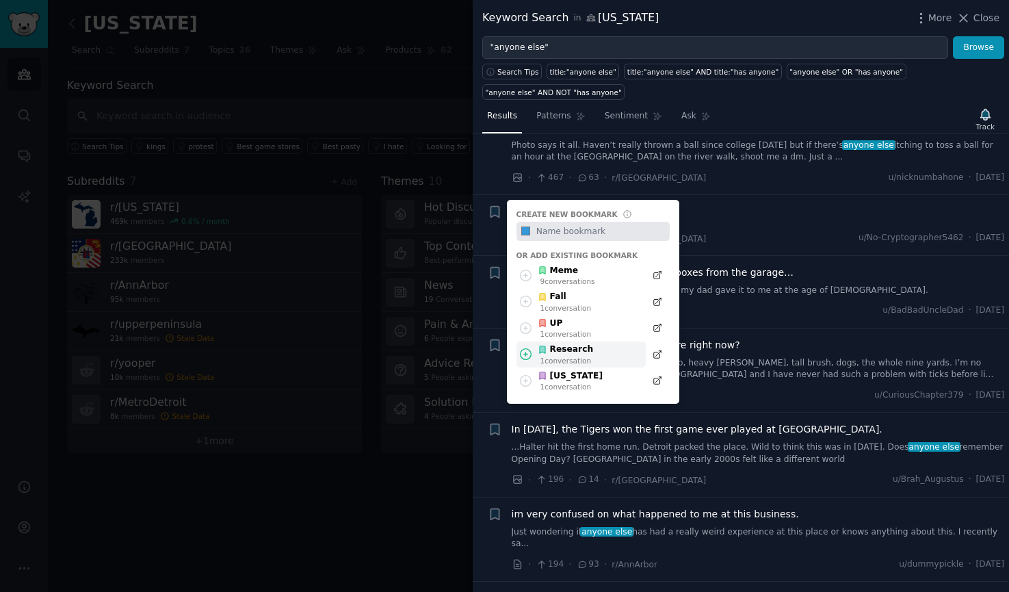
click at [560, 343] on div "Research 1 conversation" at bounding box center [581, 354] width 129 height 27
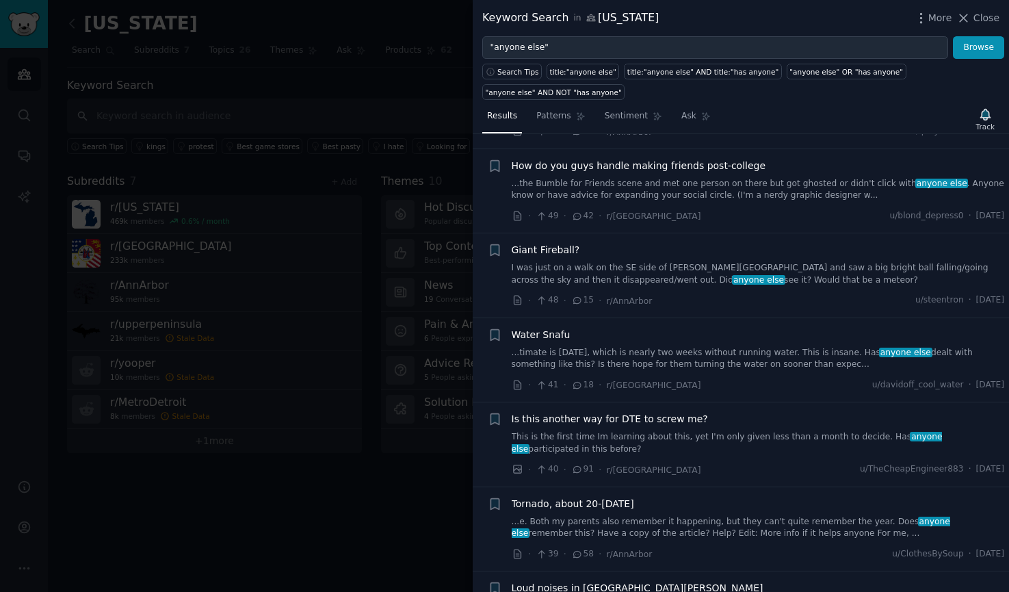
scroll to position [2025, 0]
